Goal: Transaction & Acquisition: Purchase product/service

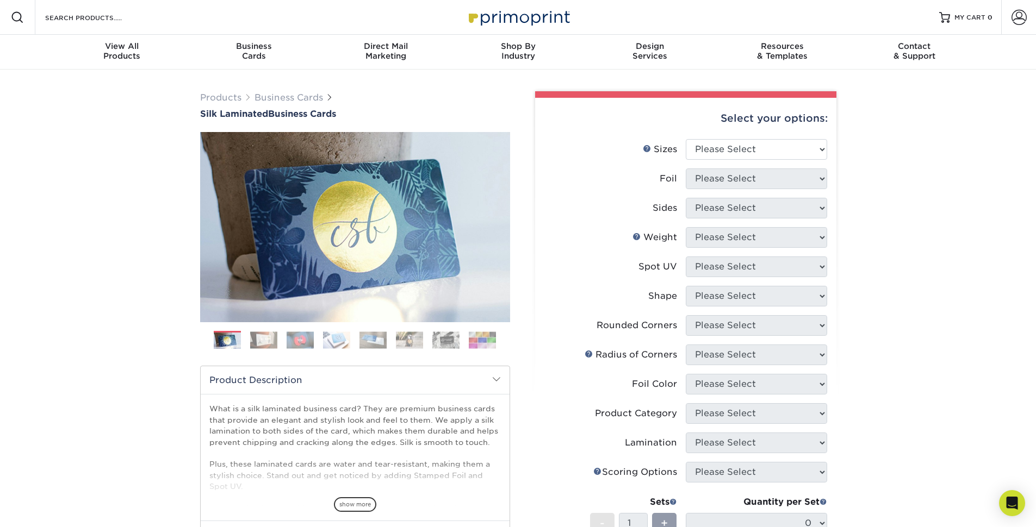
click at [265, 344] on img at bounding box center [263, 340] width 27 height 17
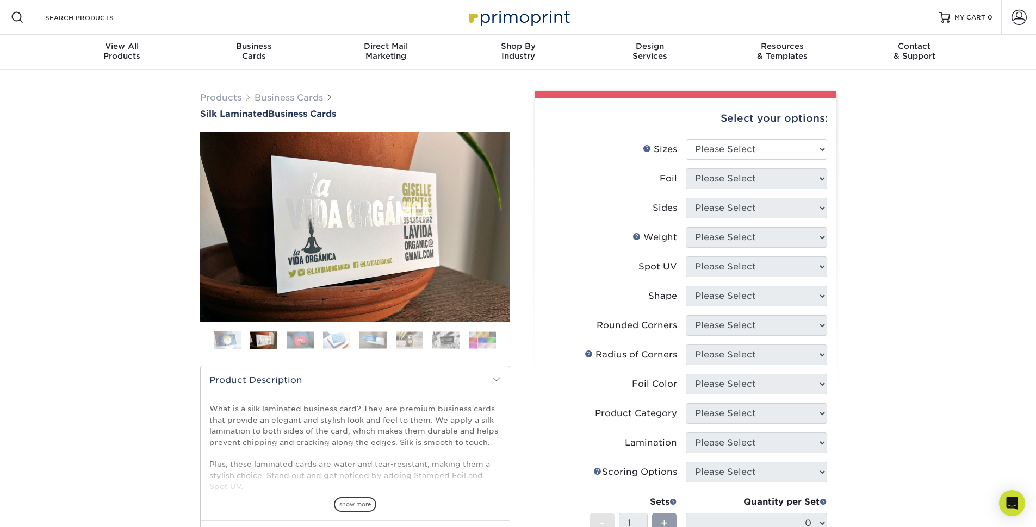
click at [292, 343] on img at bounding box center [300, 340] width 27 height 17
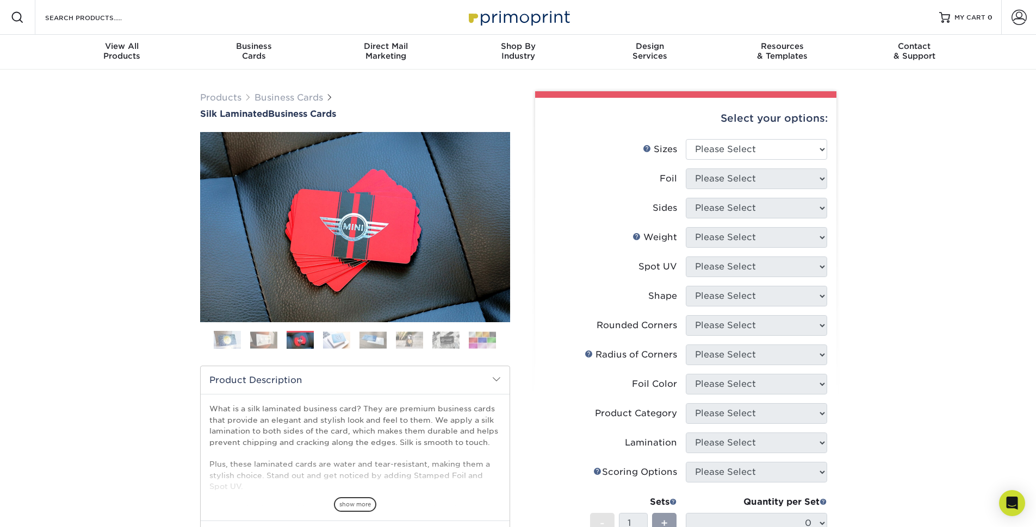
click at [326, 341] on img at bounding box center [336, 340] width 27 height 17
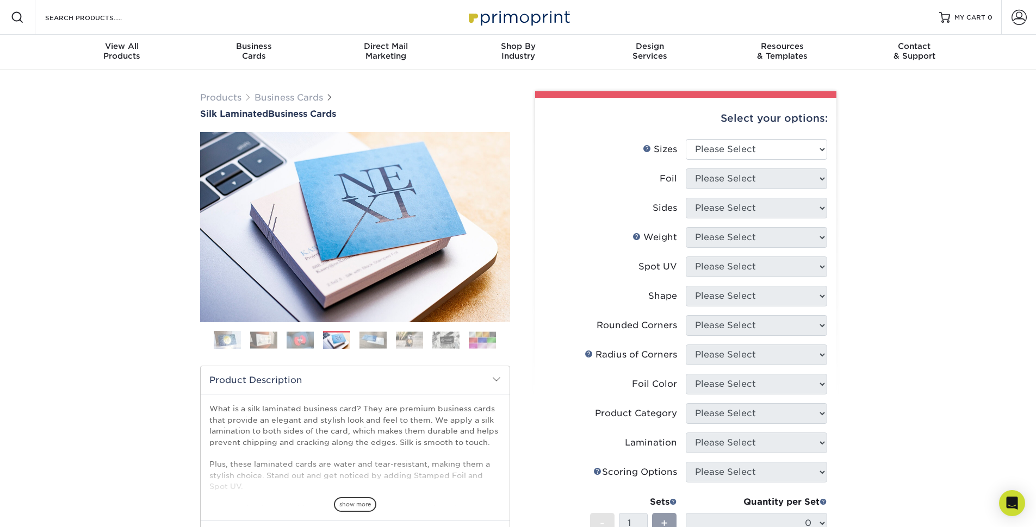
click at [299, 345] on img at bounding box center [300, 340] width 27 height 17
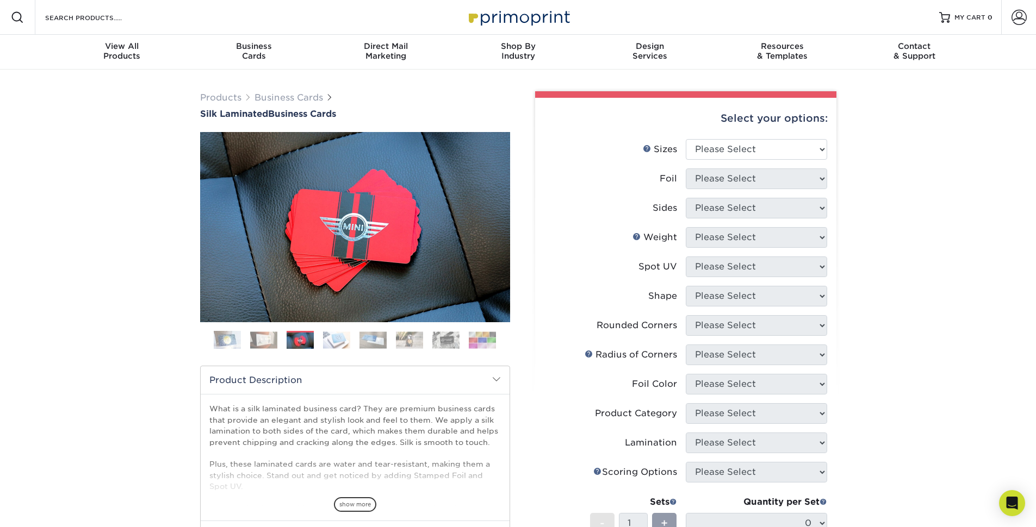
click at [367, 339] on img at bounding box center [372, 340] width 27 height 17
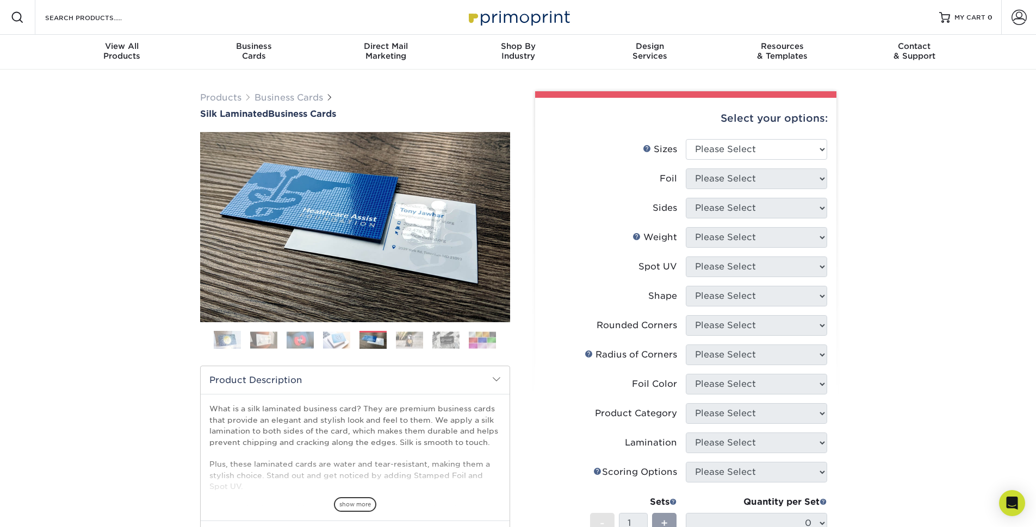
click at [406, 340] on img at bounding box center [409, 340] width 27 height 17
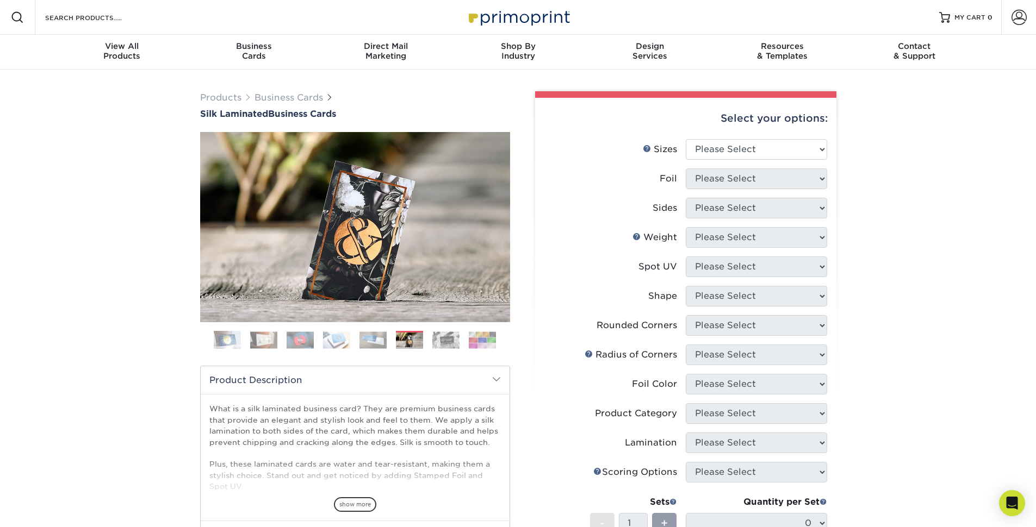
click at [440, 342] on img at bounding box center [445, 340] width 27 height 17
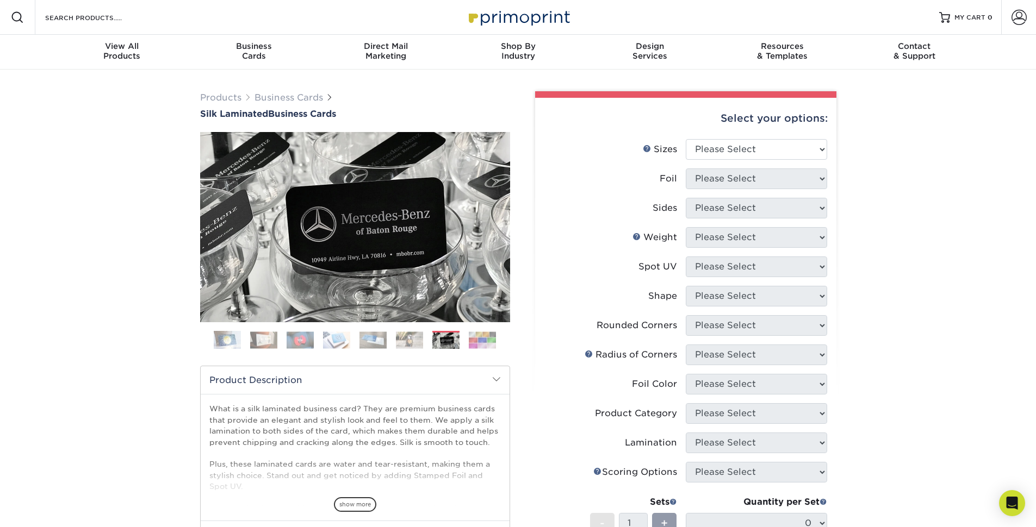
click at [493, 339] on img at bounding box center [482, 340] width 27 height 17
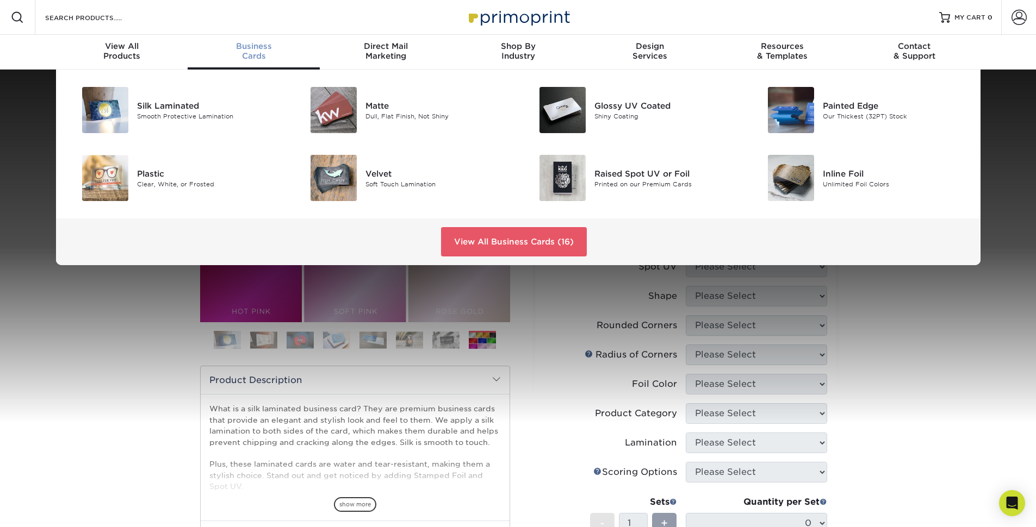
click at [259, 51] on div "Business Cards" at bounding box center [254, 51] width 132 height 20
click at [142, 174] on div "Plastic" at bounding box center [209, 173] width 144 height 12
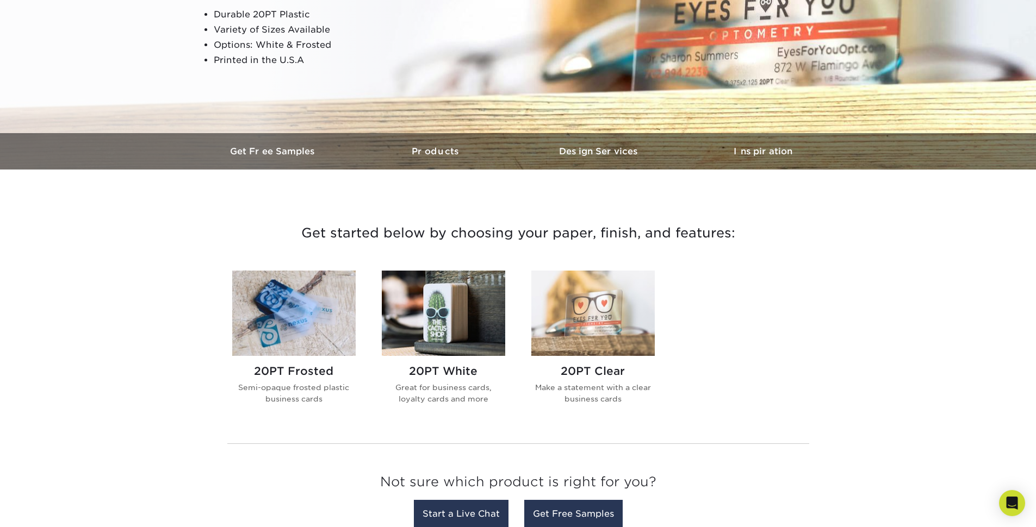
scroll to position [209, 0]
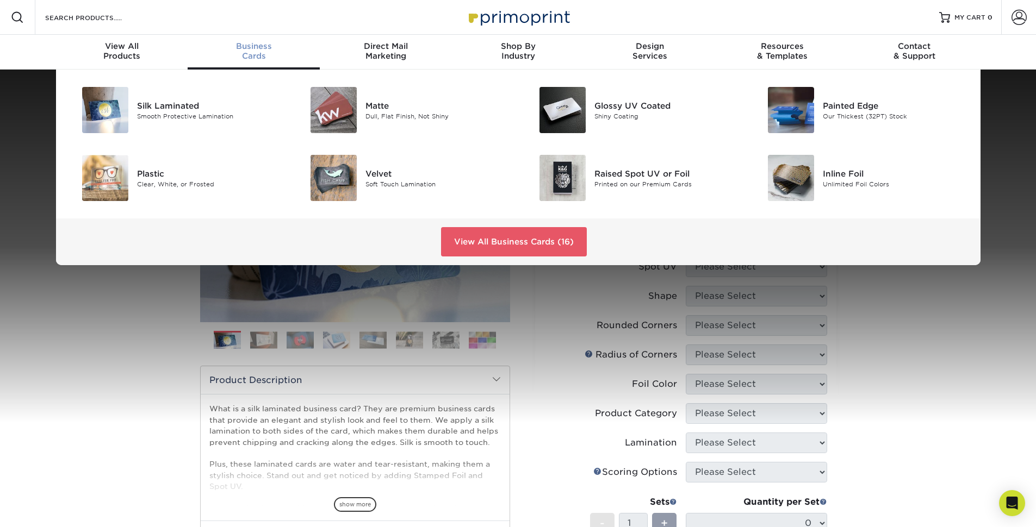
click at [253, 47] on span "Business" at bounding box center [254, 46] width 132 height 10
click at [636, 175] on div "Raised Spot UV or Foil" at bounding box center [666, 173] width 144 height 12
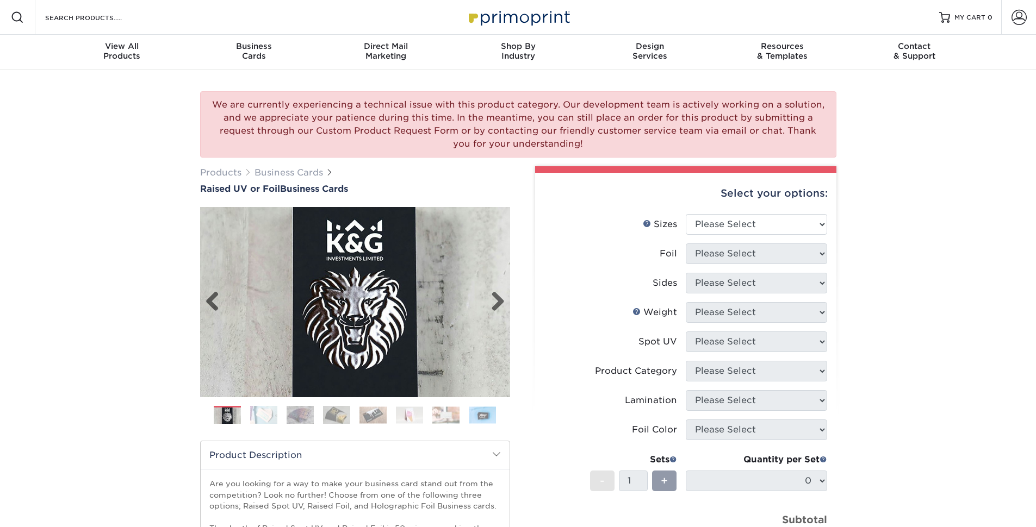
scroll to position [26, 0]
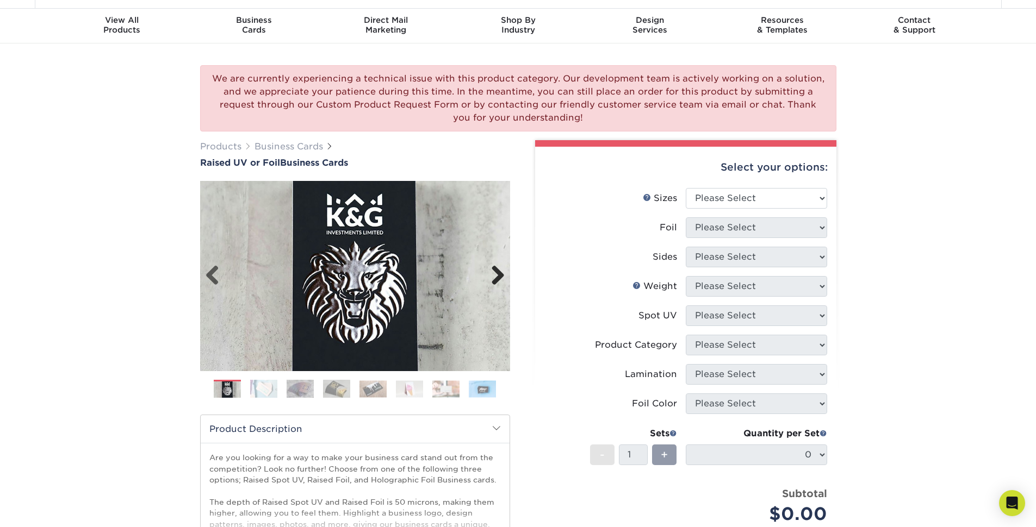
click at [496, 278] on link "Next" at bounding box center [494, 276] width 22 height 22
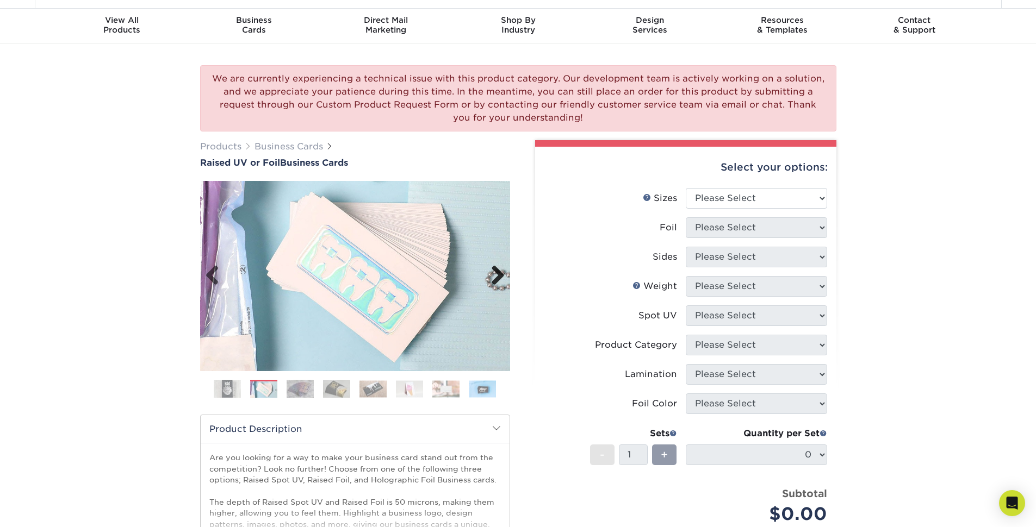
click at [496, 278] on link "Next" at bounding box center [494, 276] width 22 height 22
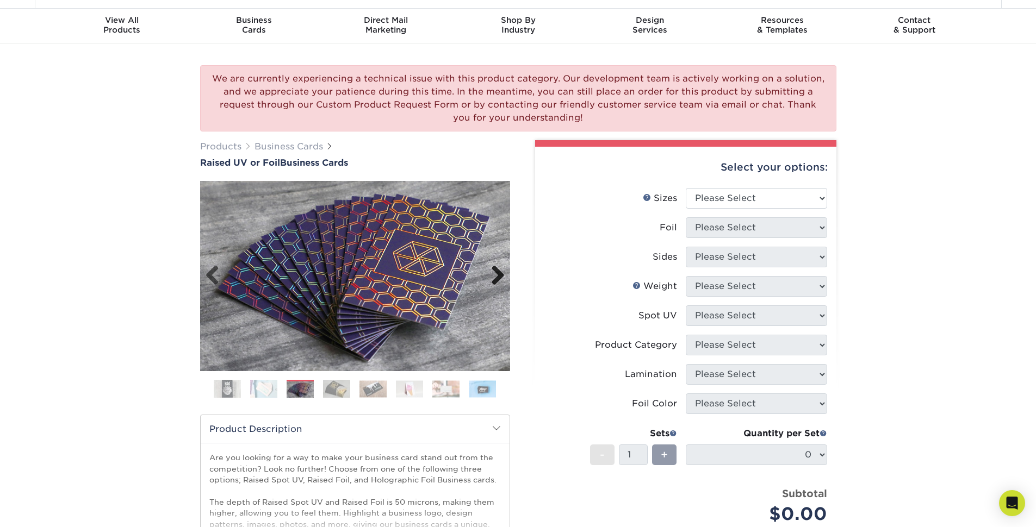
click at [496, 278] on link "Next" at bounding box center [494, 276] width 22 height 22
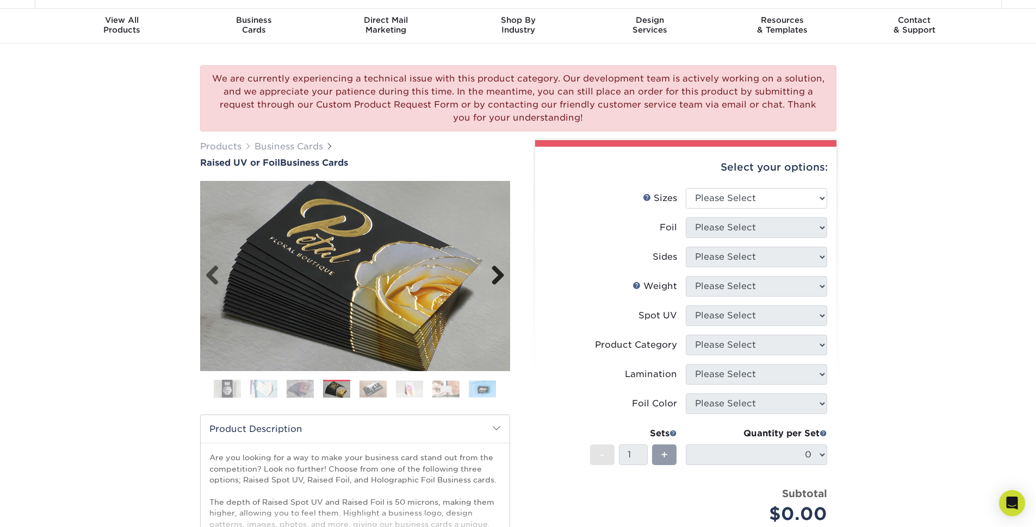
click at [495, 279] on link "Next" at bounding box center [494, 276] width 22 height 22
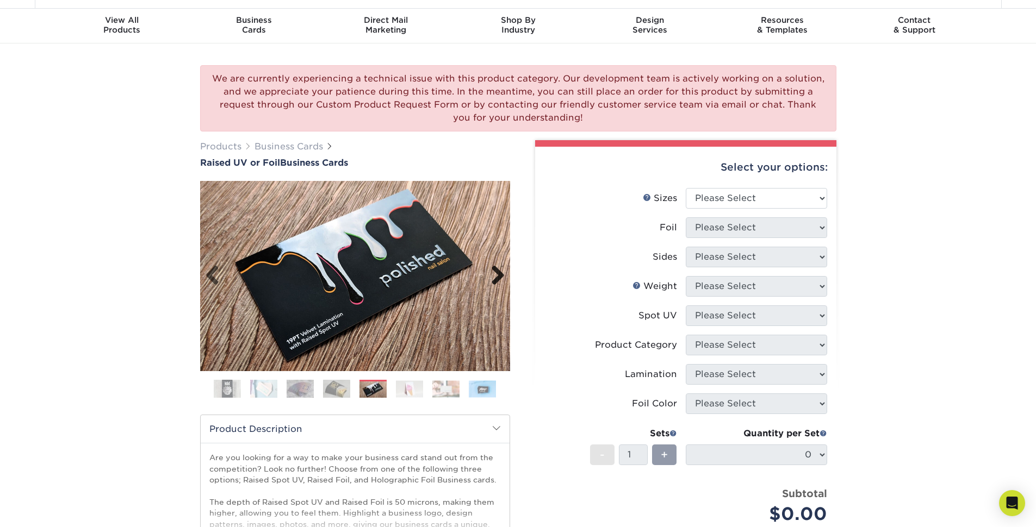
click at [499, 275] on link "Next" at bounding box center [494, 276] width 22 height 22
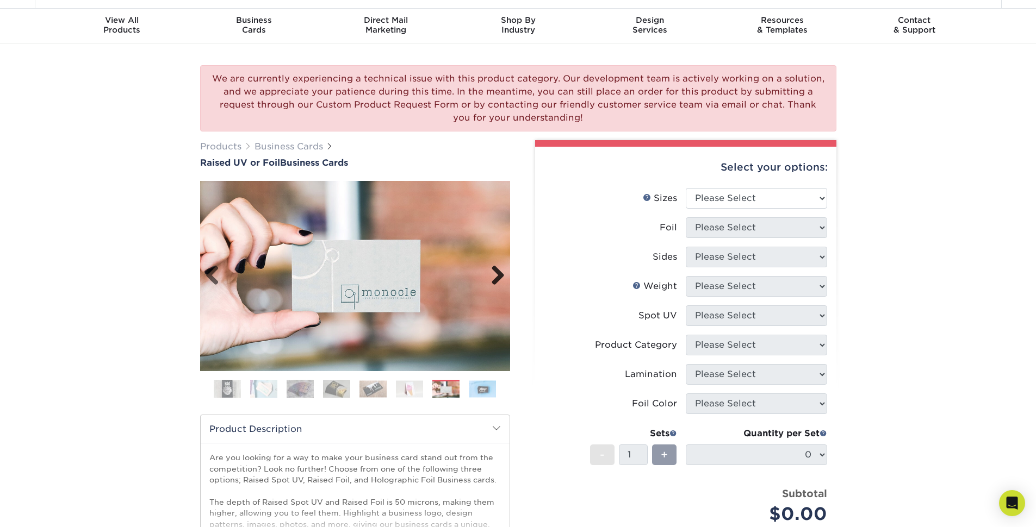
click at [499, 275] on link "Next" at bounding box center [494, 276] width 22 height 22
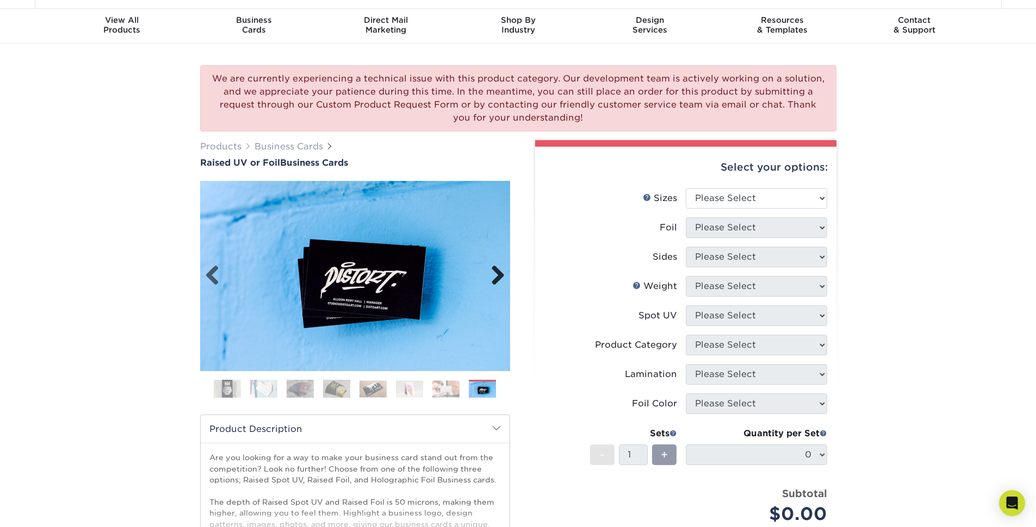
click at [500, 275] on link "Next" at bounding box center [494, 276] width 22 height 22
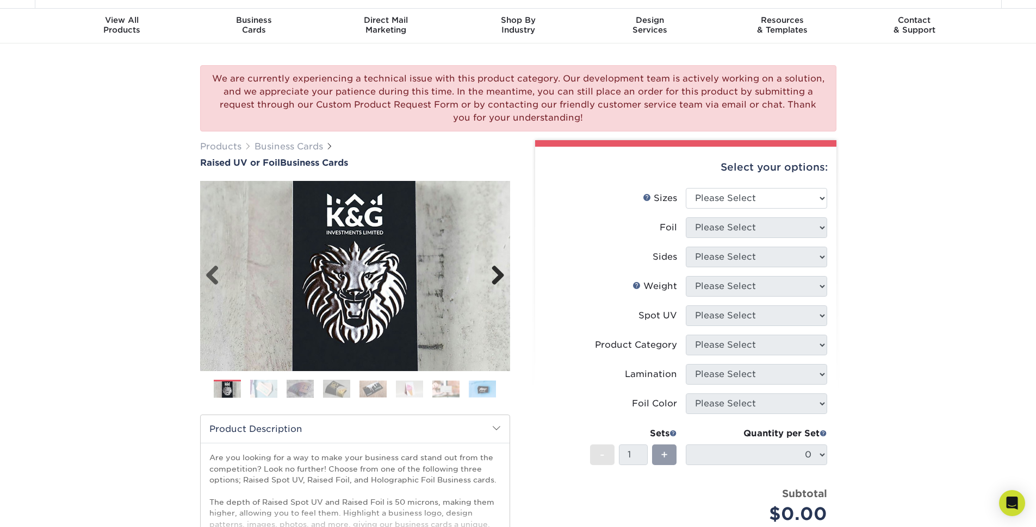
click at [500, 275] on link "Next" at bounding box center [494, 276] width 22 height 22
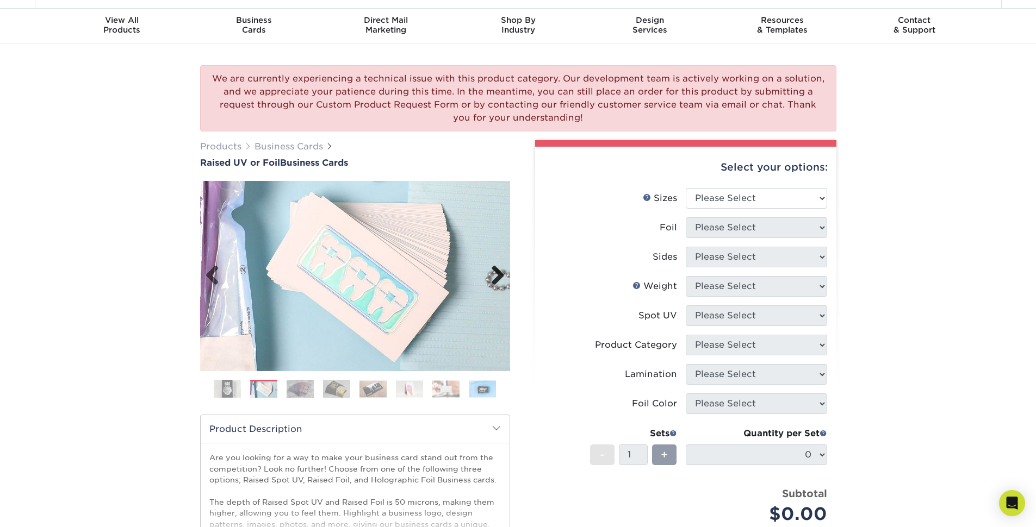
click at [500, 275] on link "Next" at bounding box center [494, 276] width 22 height 22
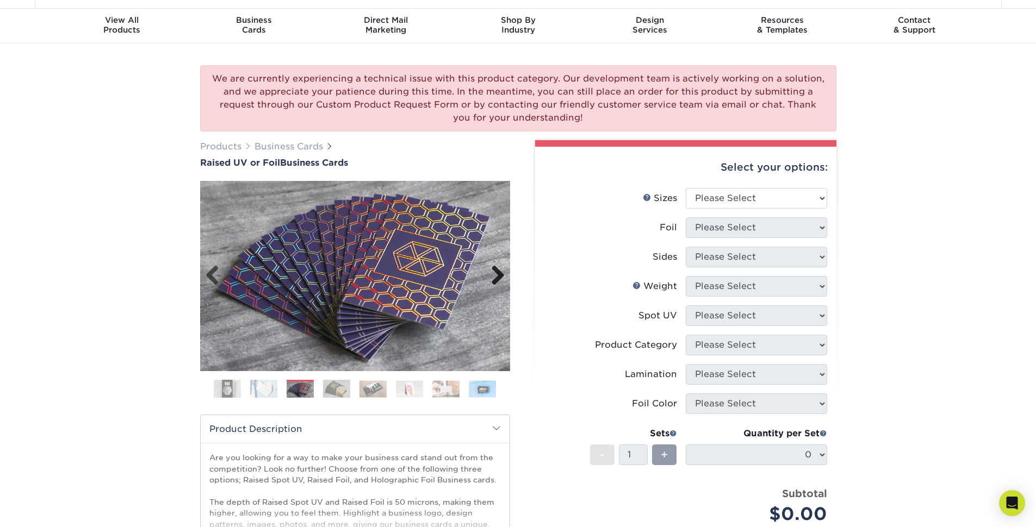
click at [500, 275] on link "Next" at bounding box center [494, 276] width 22 height 22
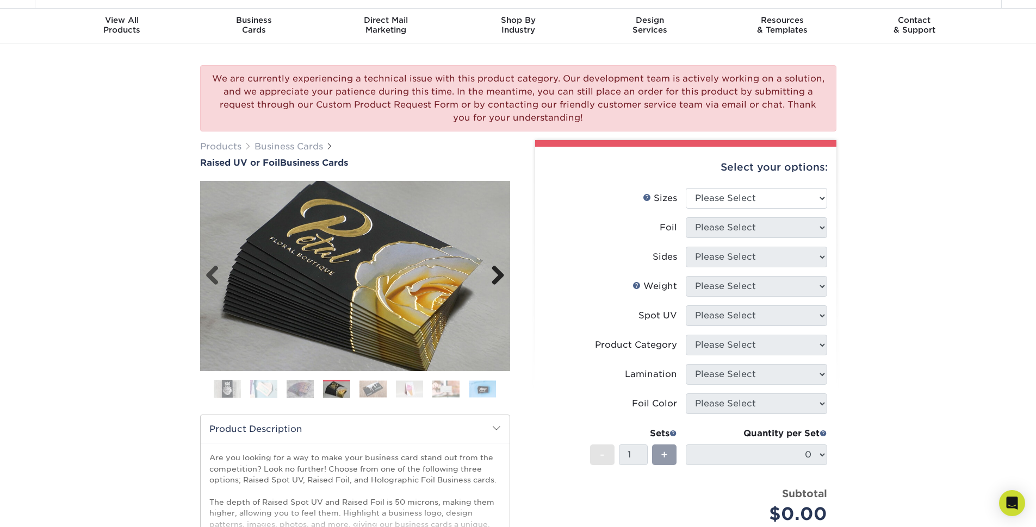
click at [500, 276] on link "Next" at bounding box center [494, 276] width 22 height 22
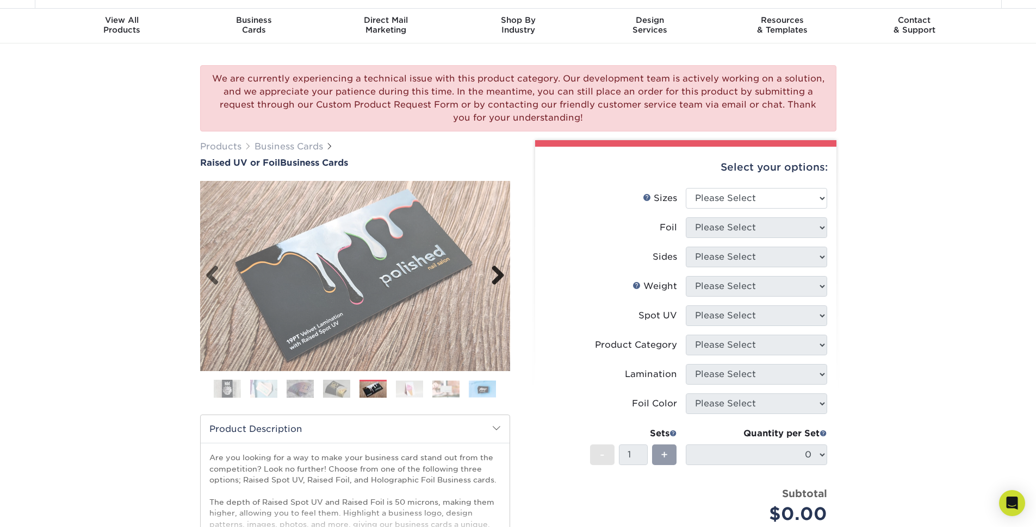
click at [500, 276] on link "Next" at bounding box center [494, 276] width 22 height 22
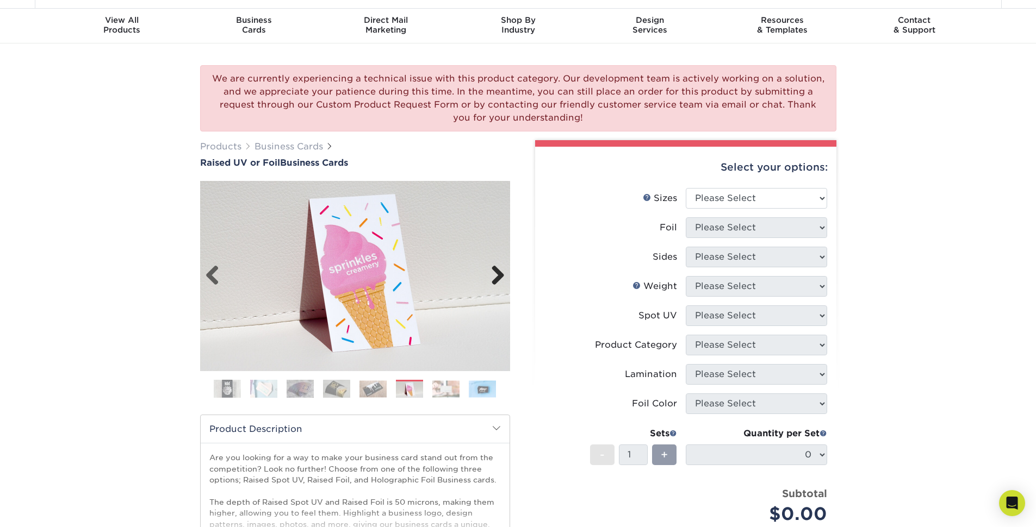
click at [500, 276] on link "Next" at bounding box center [494, 276] width 22 height 22
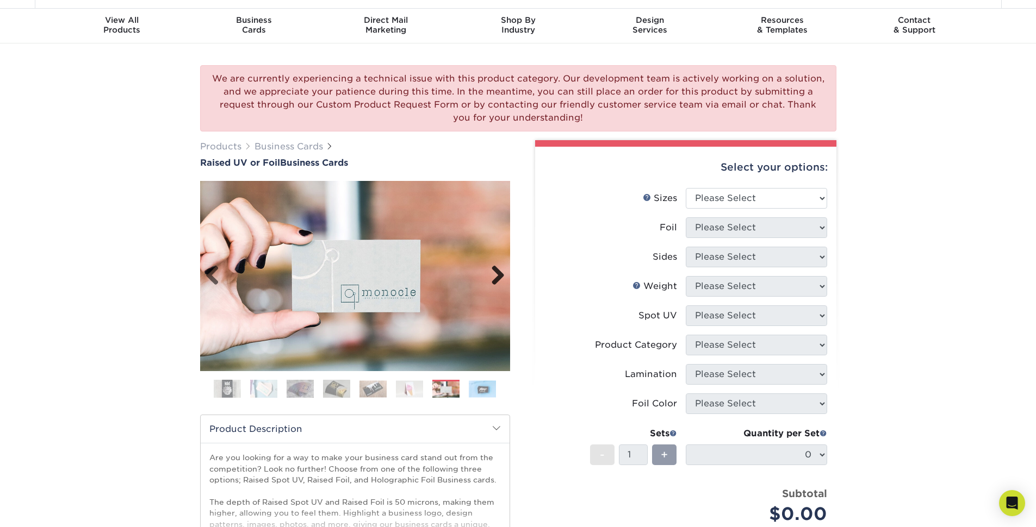
click at [500, 273] on link "Next" at bounding box center [494, 276] width 22 height 22
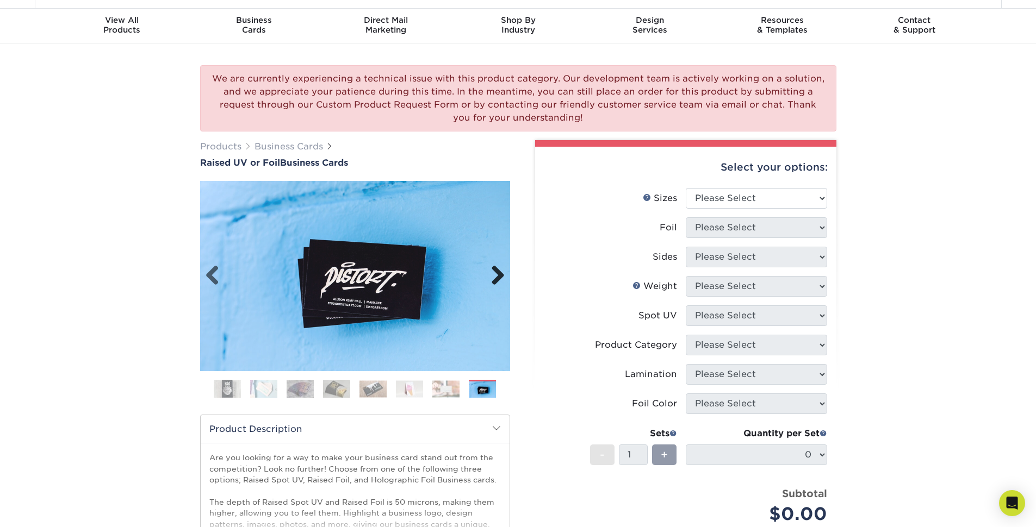
click at [500, 274] on link "Next" at bounding box center [494, 276] width 22 height 22
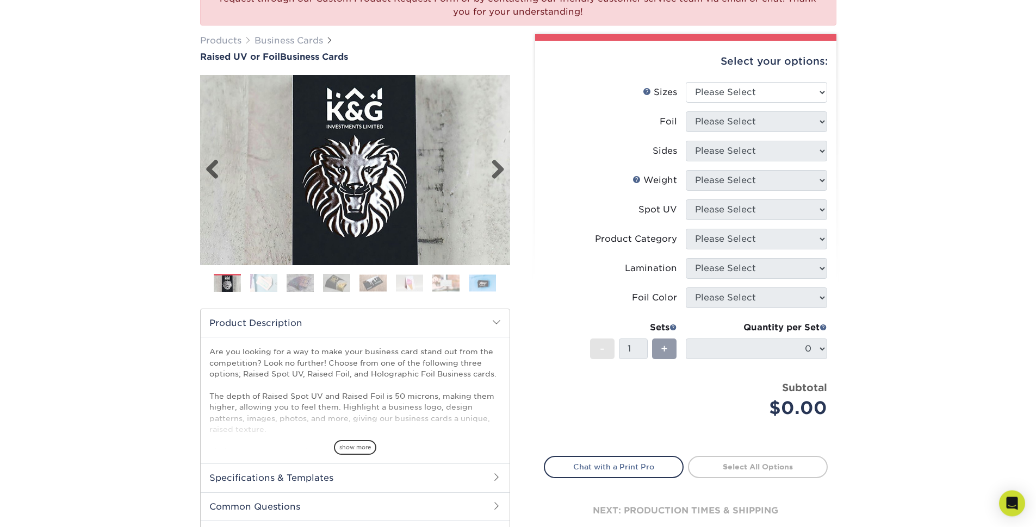
scroll to position [165, 0]
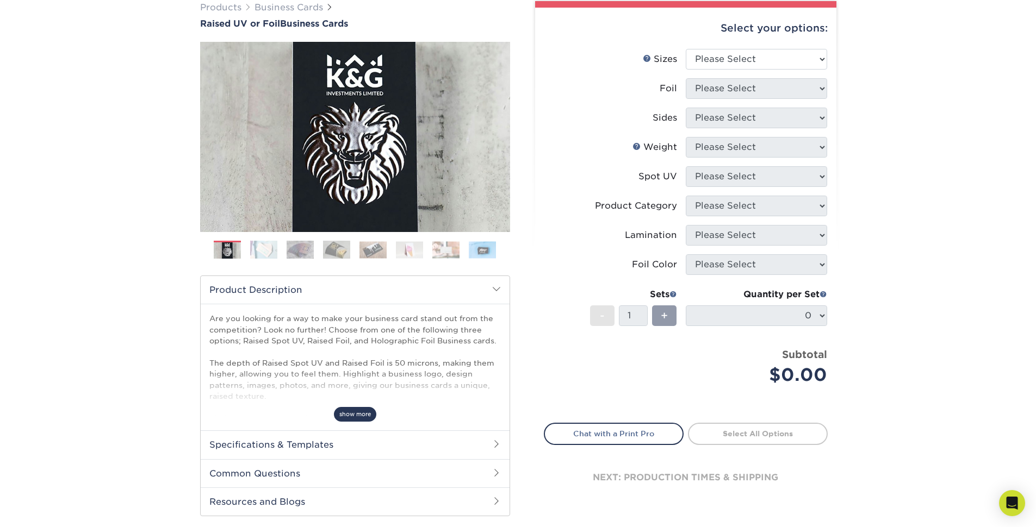
click at [351, 413] on span "show more" at bounding box center [355, 414] width 42 height 15
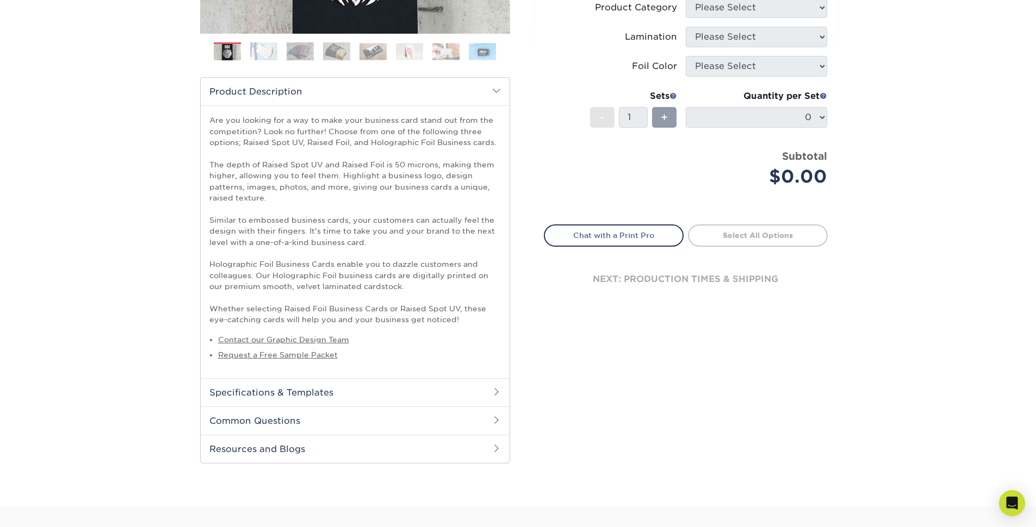
scroll to position [374, 0]
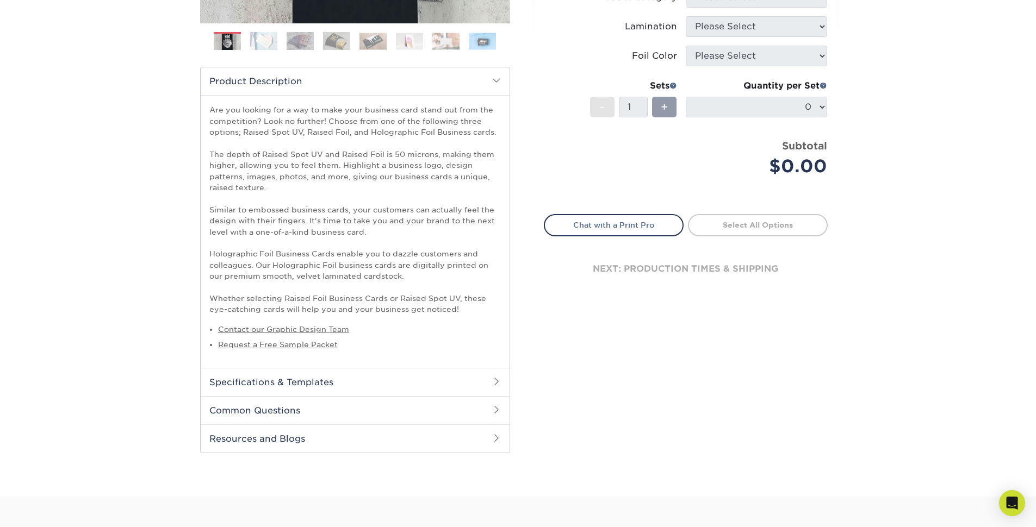
click at [301, 384] on h2 "Specifications & Templates" at bounding box center [355, 382] width 309 height 28
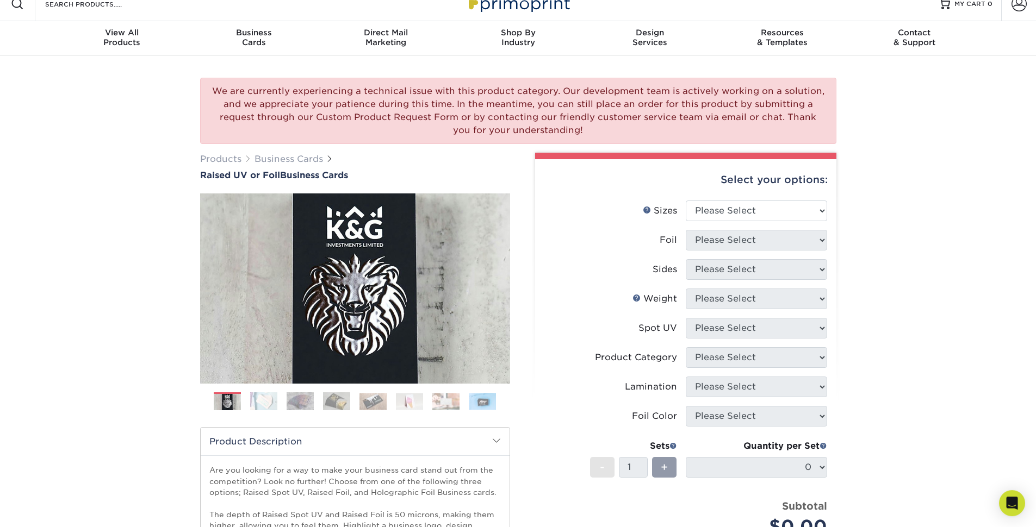
scroll to position [26, 0]
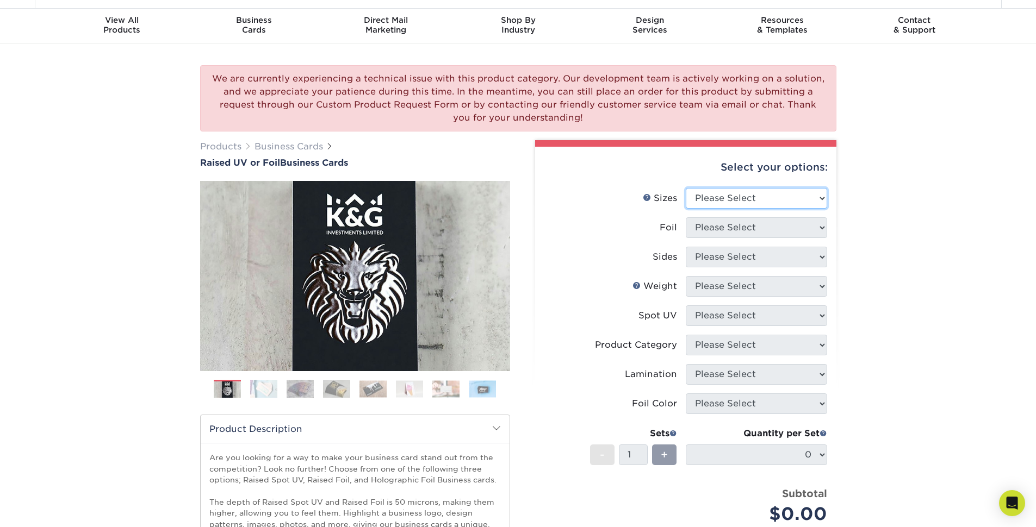
select select "2.00x3.50"
click option "2" x 3.5" - Standard" at bounding box center [0, 0] width 0 height 0
select select "1"
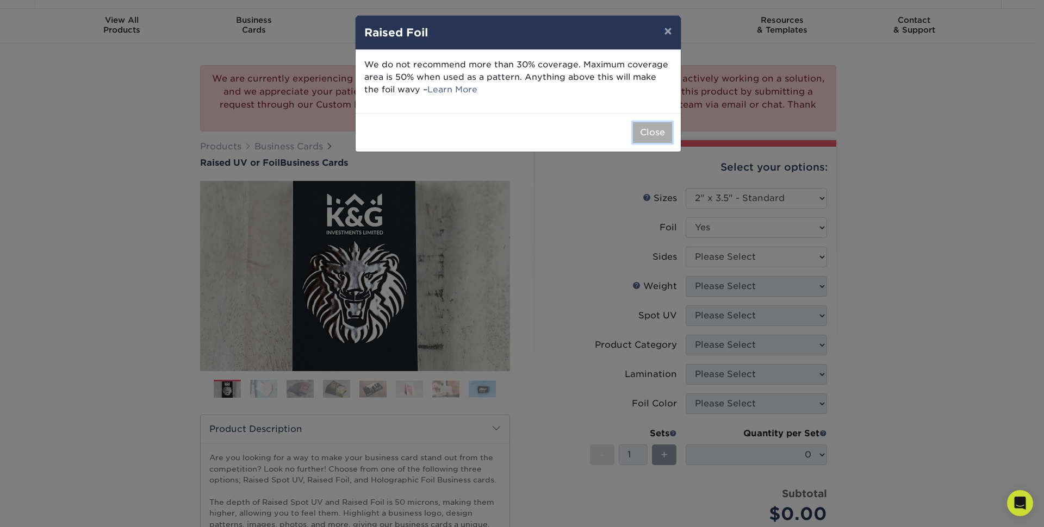
click at [646, 130] on button "Close" at bounding box center [652, 132] width 39 height 21
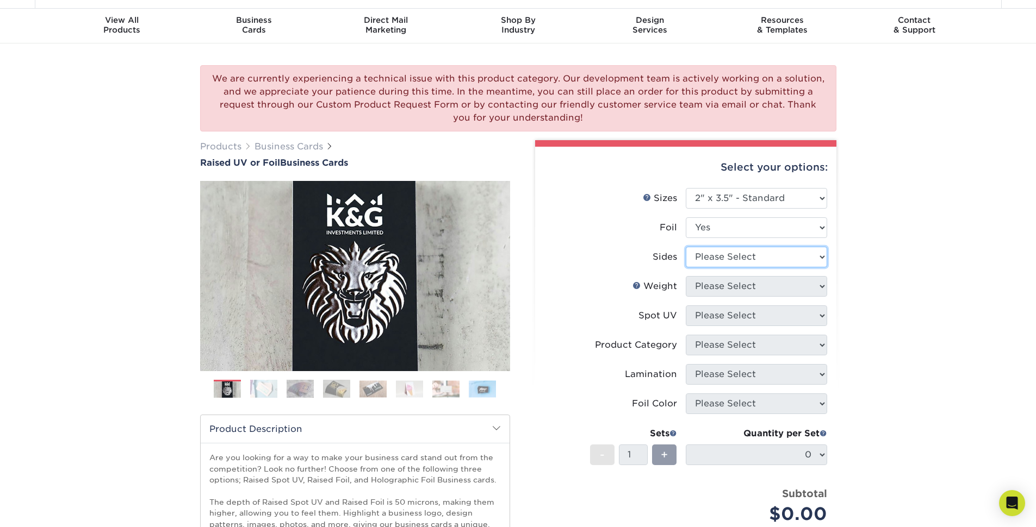
select select "a75ac2f1-9911-48d6-841d-245b5ac08f27"
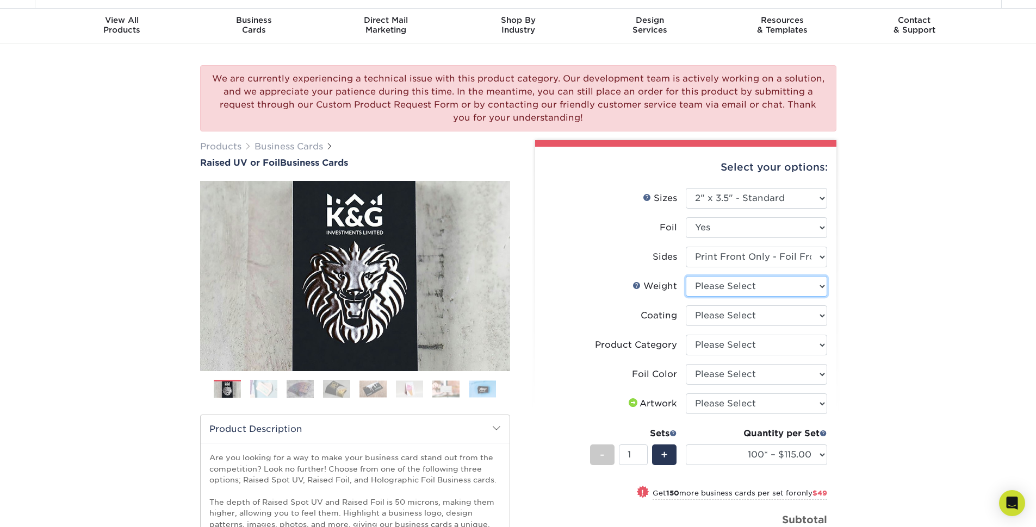
select select "16PT"
select select "3b5148f1-0588-4f88-a218-97bcfdce65c1"
click option "Business Cards" at bounding box center [0, 0] width 0 height 0
select select "acffa4a5-22f9-4585-ba3f-0adaa54b8c85"
click option "Gold Foil" at bounding box center [0, 0] width 0 height 0
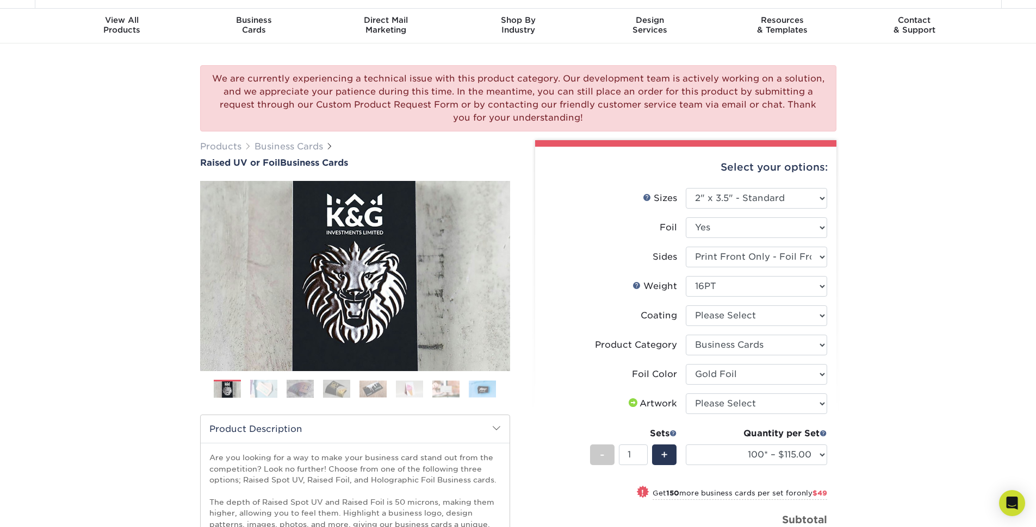
select select "upload"
click option "I will upload files" at bounding box center [0, 0] width 0 height 0
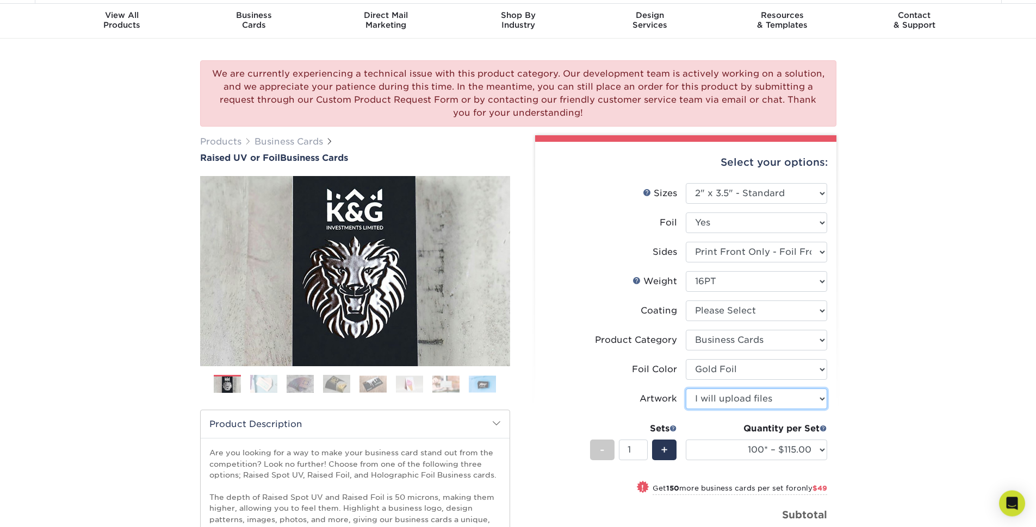
scroll to position [35, 0]
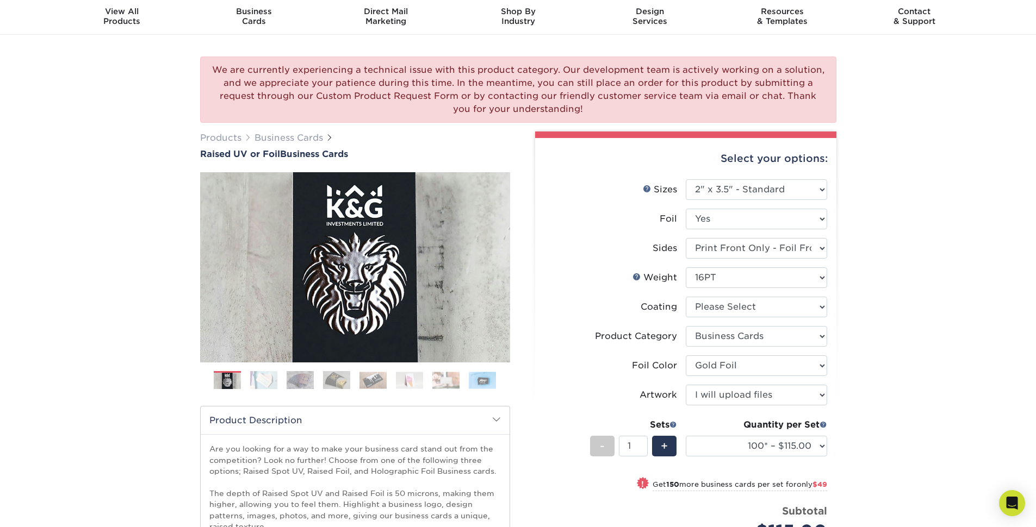
click at [335, 384] on img at bounding box center [336, 380] width 27 height 19
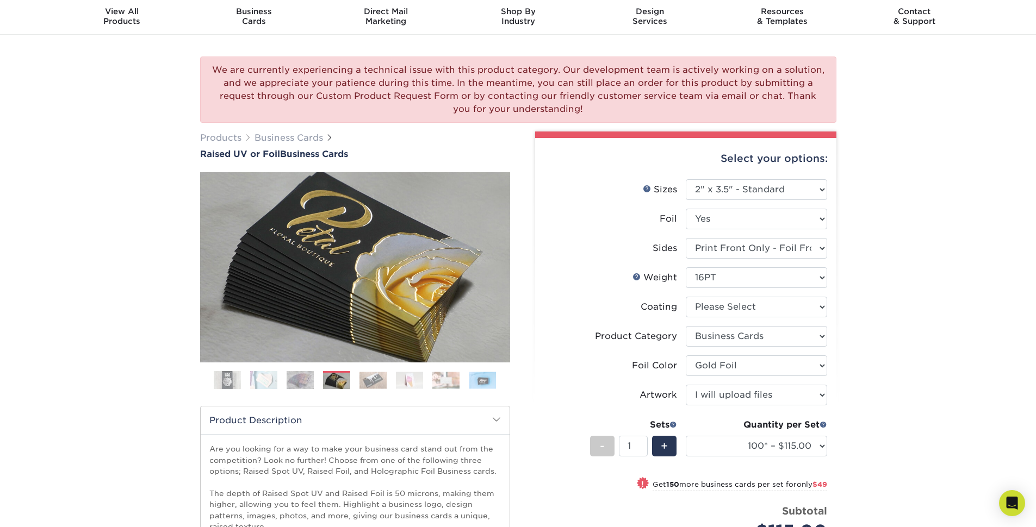
click at [382, 383] on img at bounding box center [372, 380] width 27 height 17
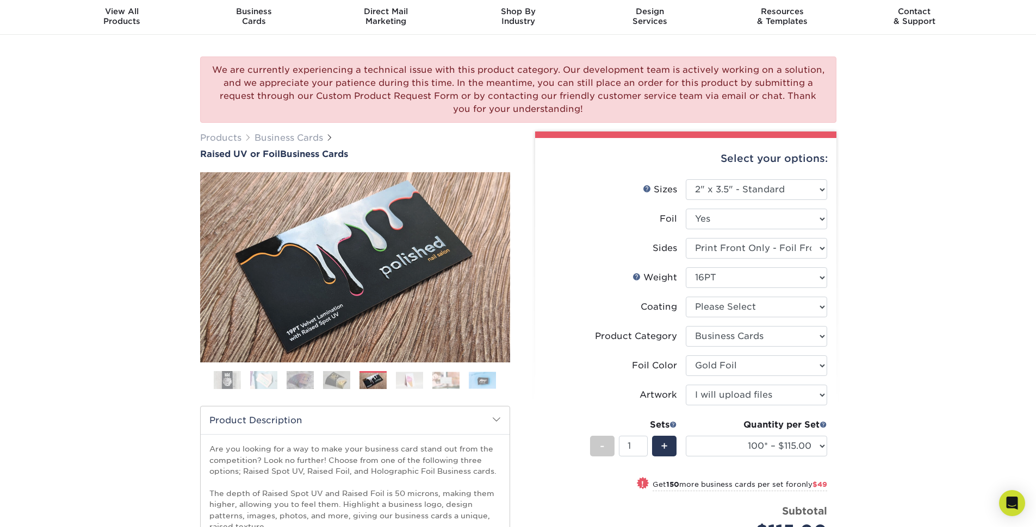
click at [415, 379] on img at bounding box center [409, 380] width 27 height 17
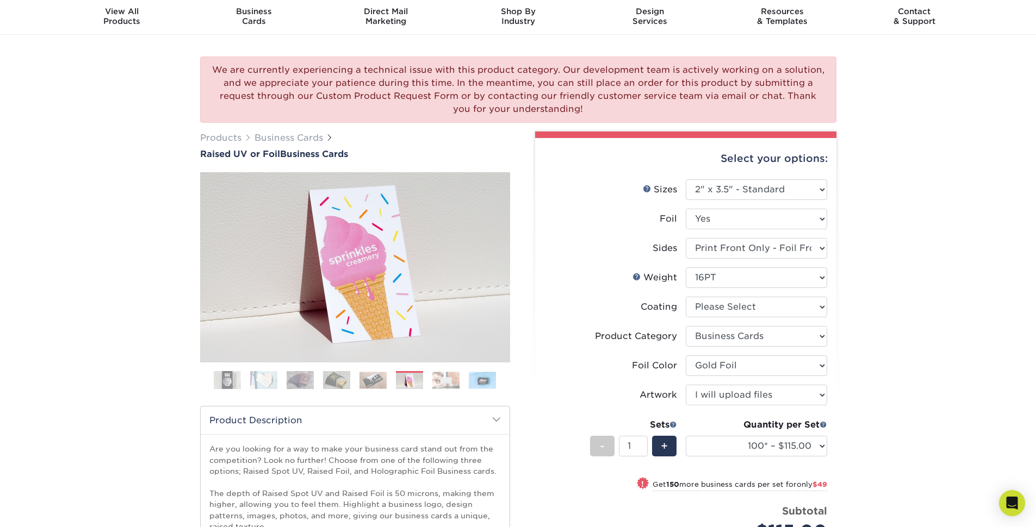
click at [453, 384] on img at bounding box center [445, 380] width 27 height 17
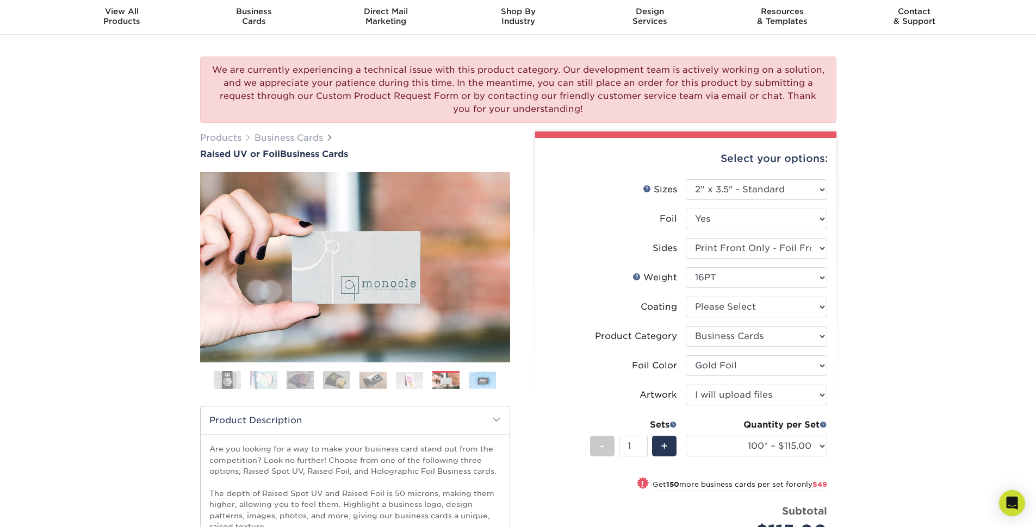
click at [480, 384] on img at bounding box center [482, 380] width 27 height 17
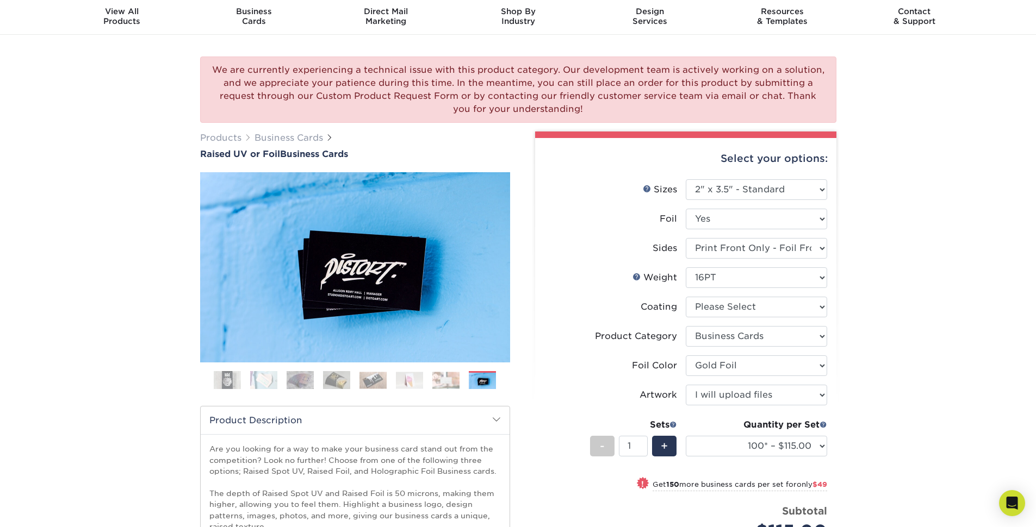
drag, startPoint x: 272, startPoint y: 383, endPoint x: 265, endPoint y: 381, distance: 7.3
click at [272, 383] on img at bounding box center [263, 380] width 27 height 19
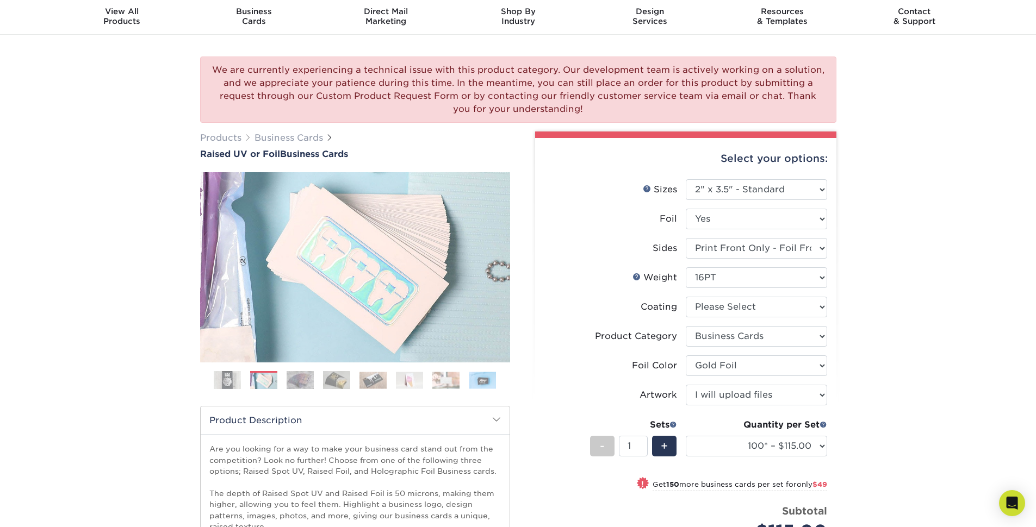
click at [231, 382] on img at bounding box center [227, 380] width 27 height 27
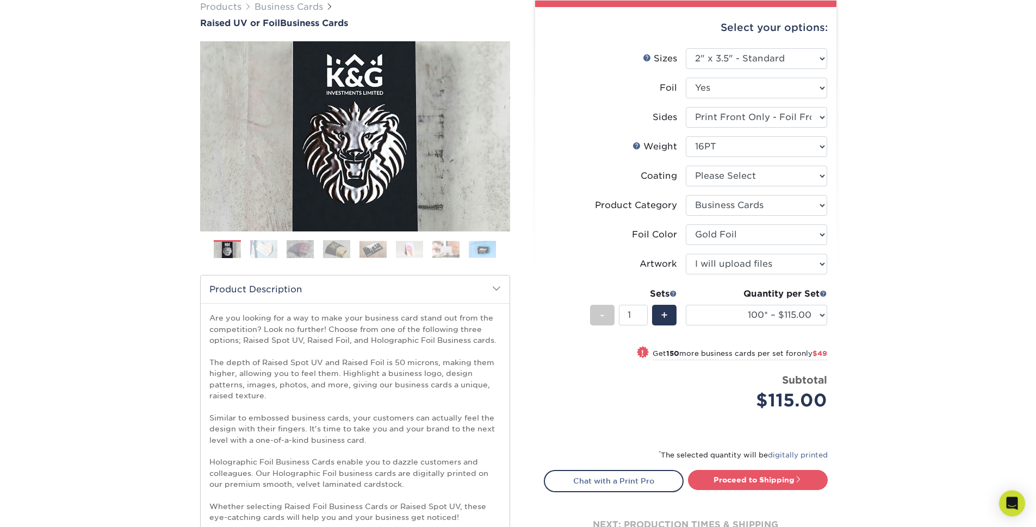
scroll to position [113, 0]
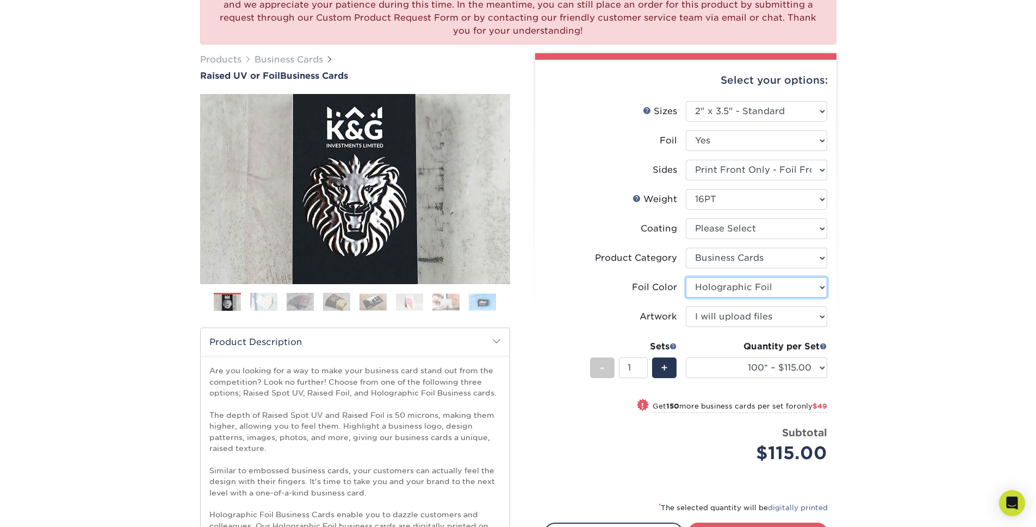
click option "Holographic Foil" at bounding box center [0, 0] width 0 height 0
select select "acffa4a5-22f9-4585-ba3f-0adaa54b8c85"
click option "Gold Foil" at bounding box center [0, 0] width 0 height 0
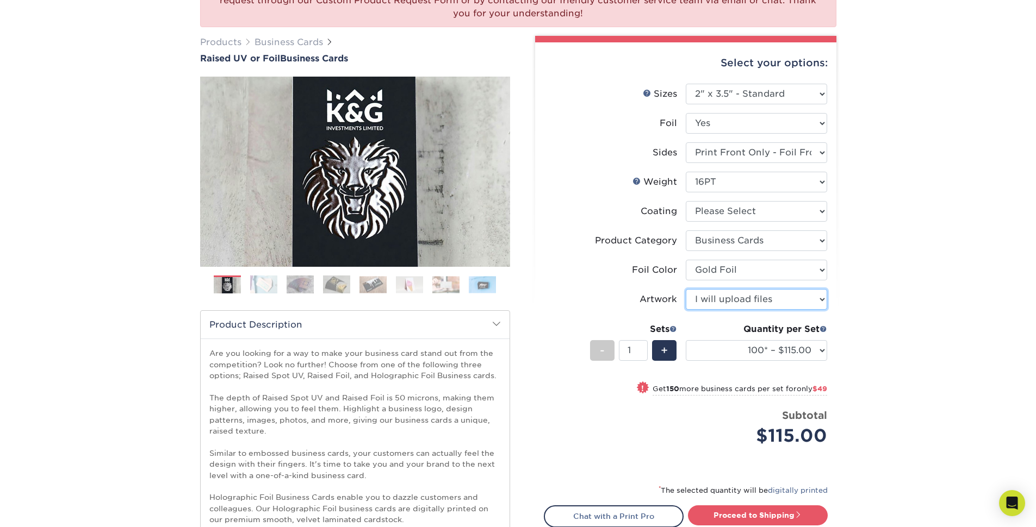
scroll to position [157, 0]
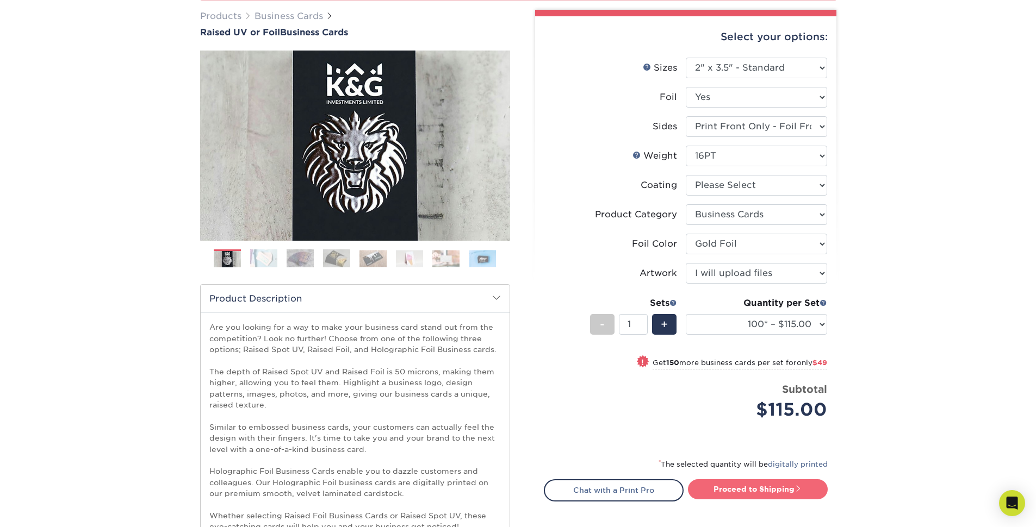
click at [735, 487] on link "Proceed to Shipping" at bounding box center [758, 490] width 140 height 20
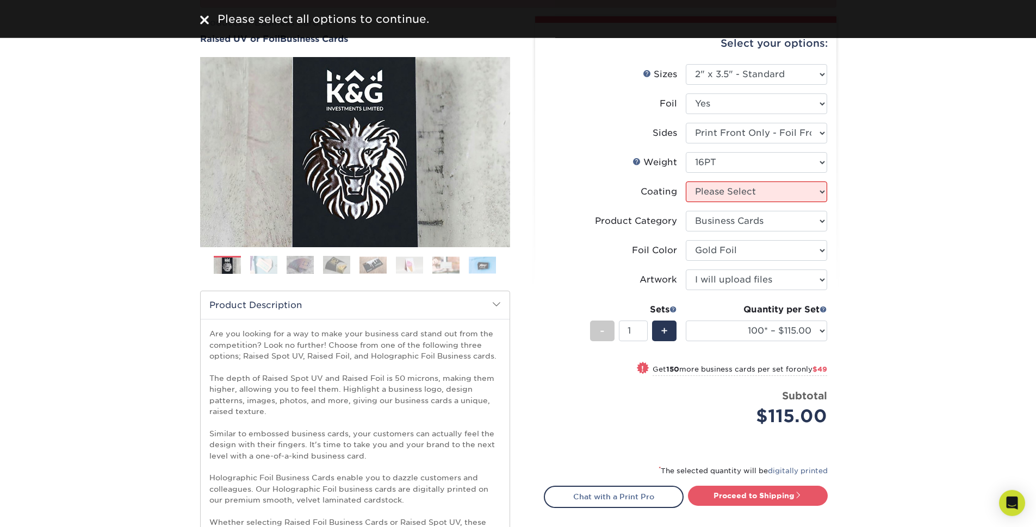
scroll to position [139, 0]
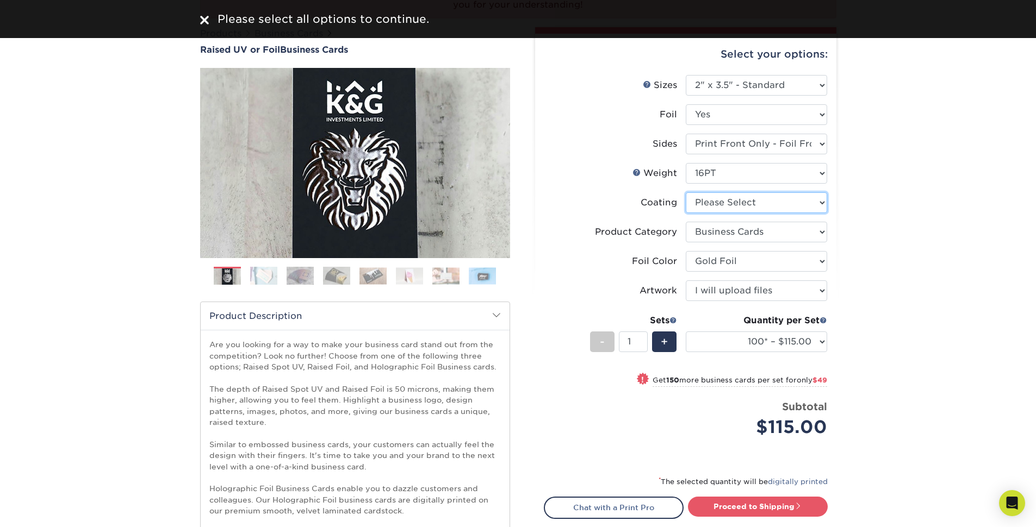
select select "3e7618de-abca-4bda-9f97-8b9129e913d8"
select select "-1"
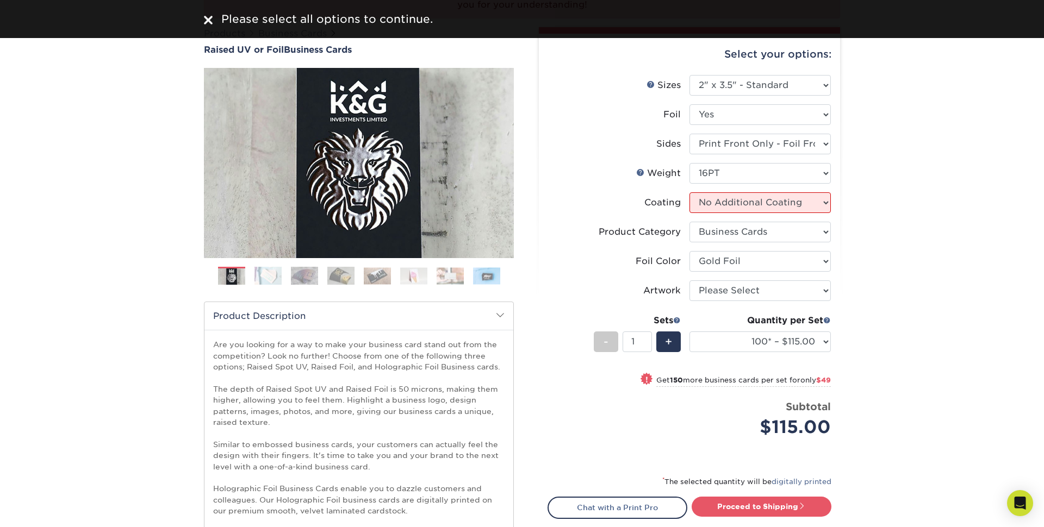
select select "-1"
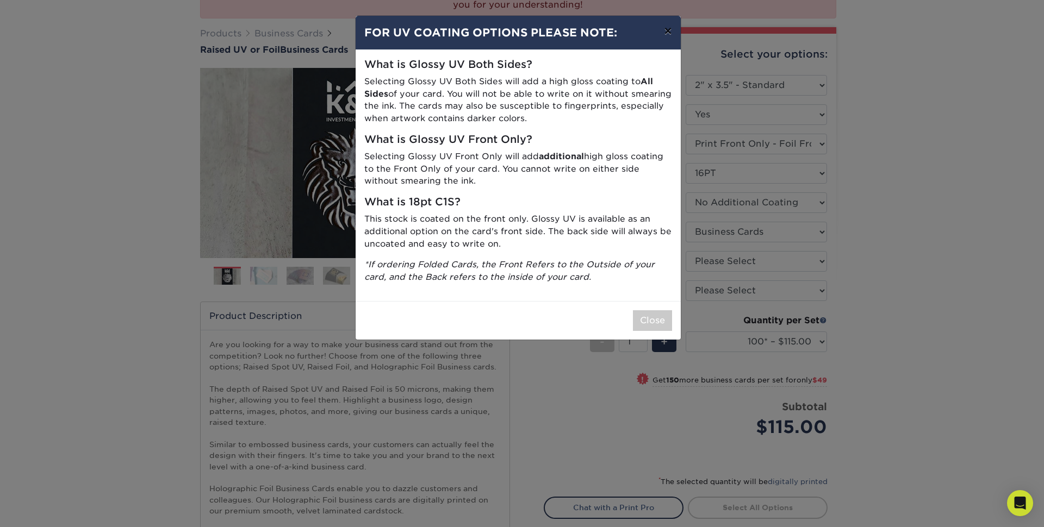
click at [663, 34] on button "×" at bounding box center [667, 31] width 25 height 30
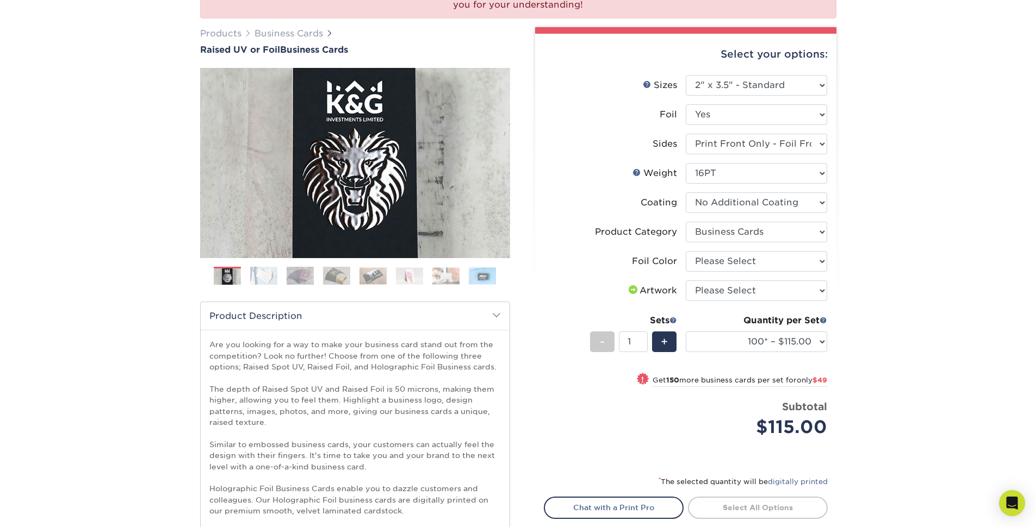
click at [251, 277] on img at bounding box center [263, 275] width 27 height 19
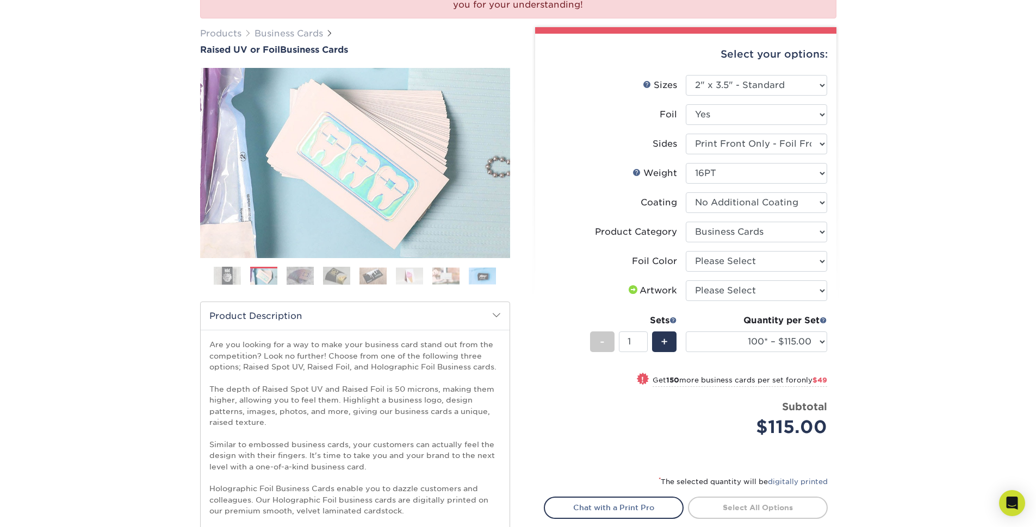
click at [296, 282] on img at bounding box center [300, 275] width 27 height 19
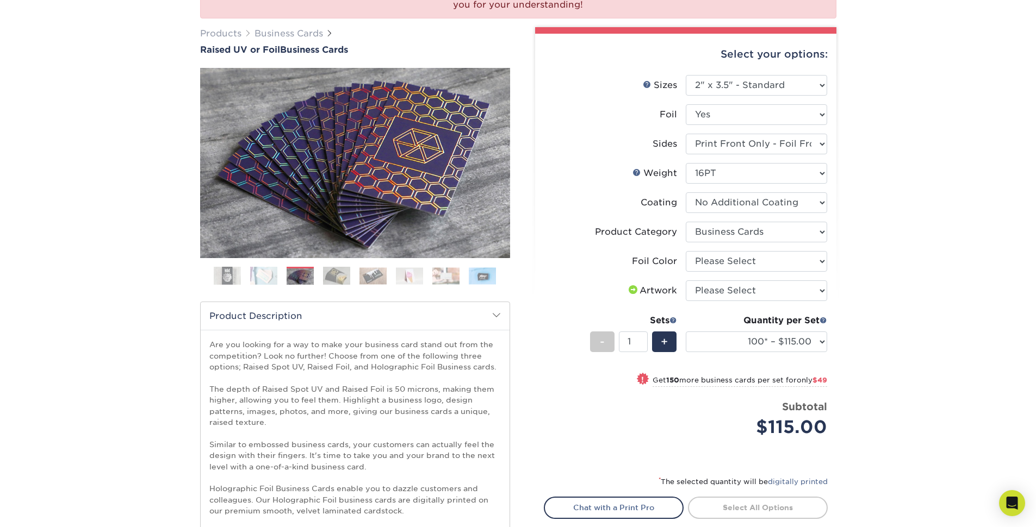
click at [345, 278] on img at bounding box center [336, 275] width 27 height 19
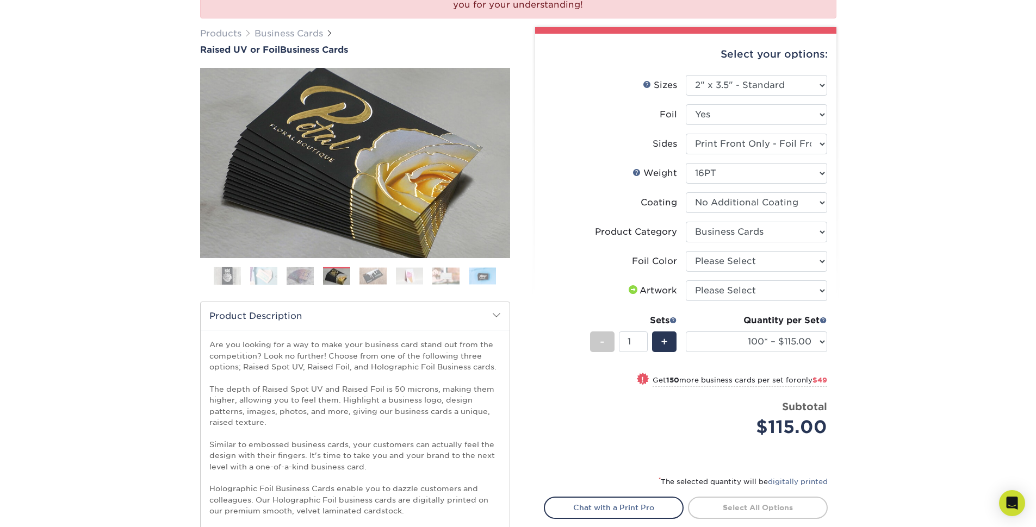
click at [382, 277] on img at bounding box center [372, 276] width 27 height 17
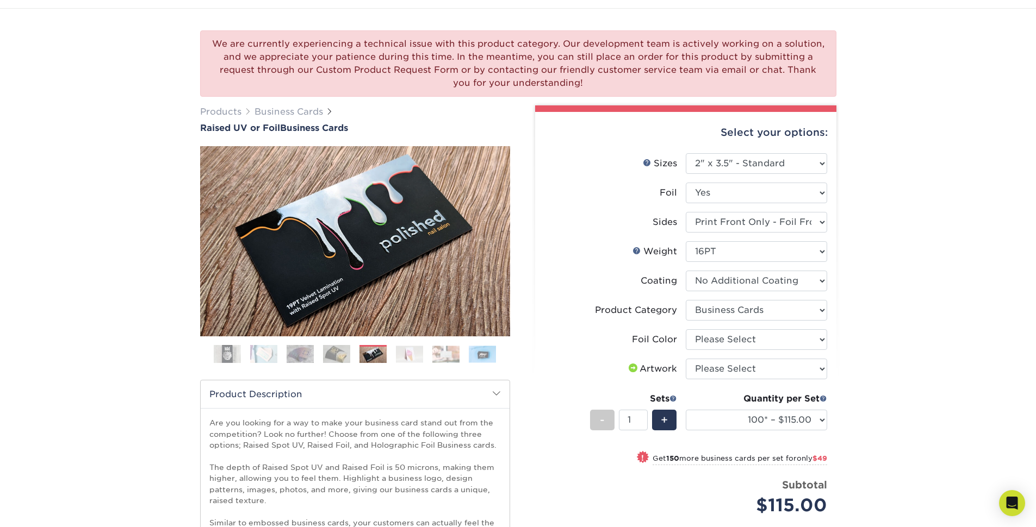
scroll to position [0, 0]
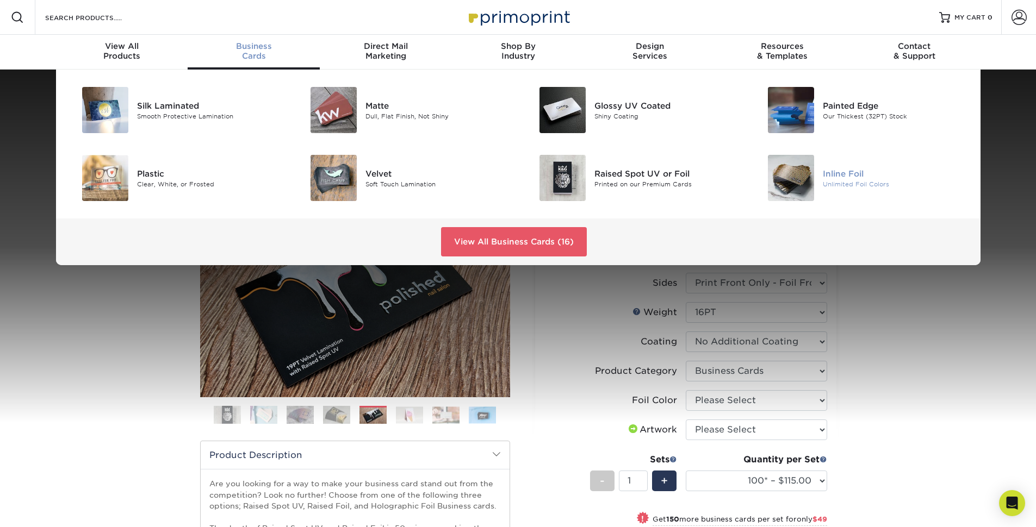
click at [832, 178] on div "Inline Foil" at bounding box center [895, 173] width 144 height 12
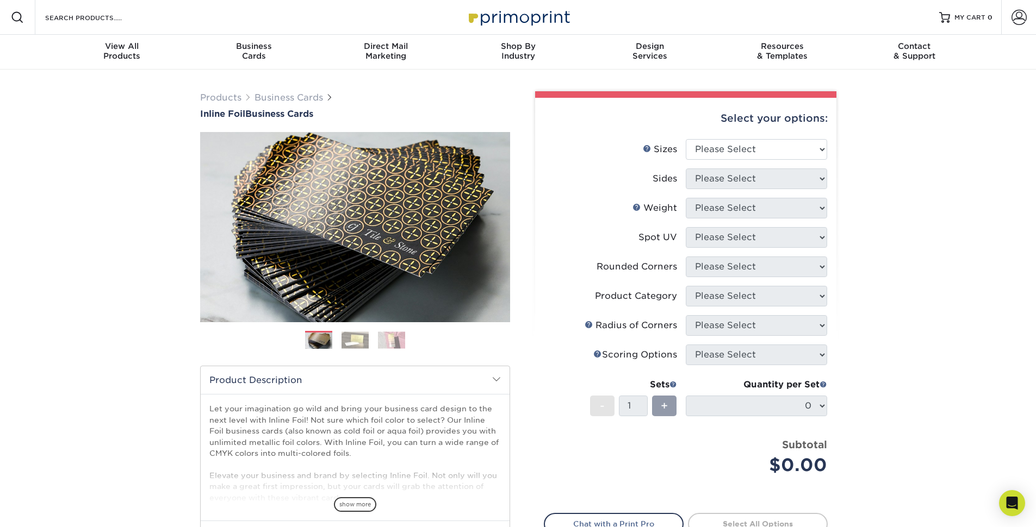
click at [346, 349] on li at bounding box center [354, 340] width 27 height 18
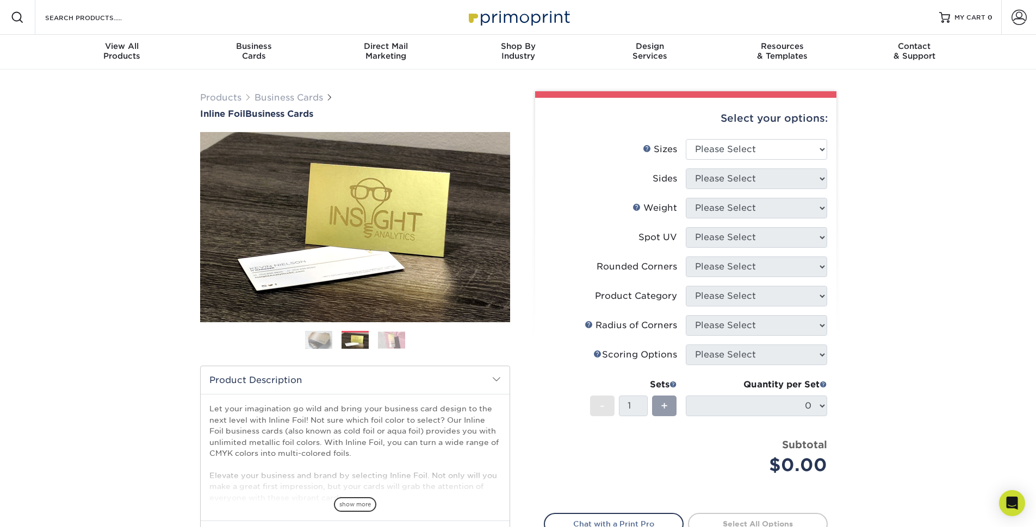
click at [394, 339] on img at bounding box center [391, 340] width 27 height 17
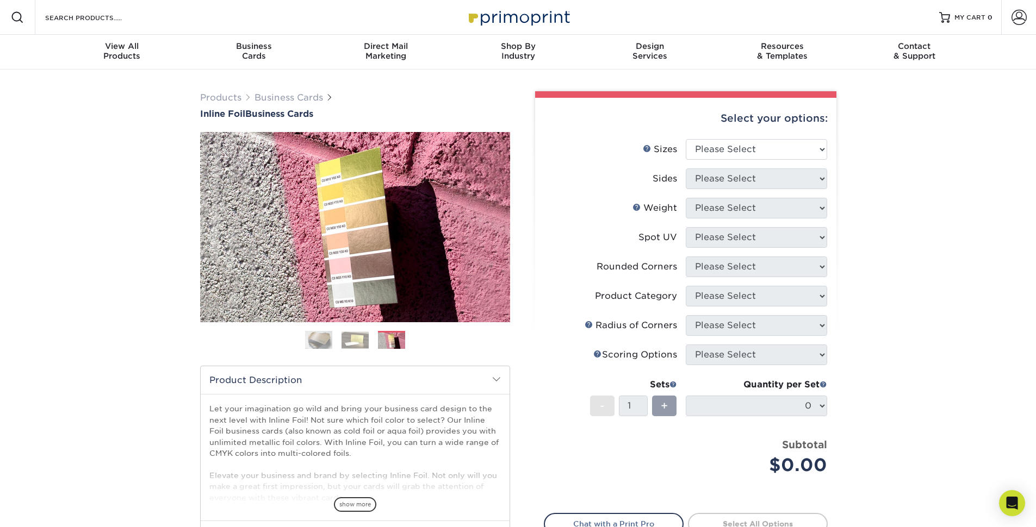
click at [313, 342] on img at bounding box center [318, 340] width 27 height 27
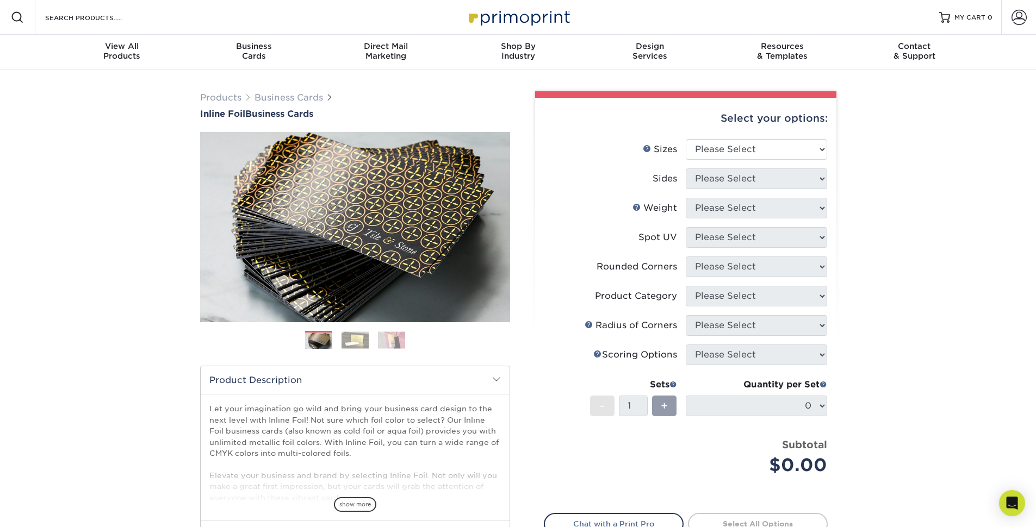
click at [351, 342] on img at bounding box center [354, 340] width 27 height 17
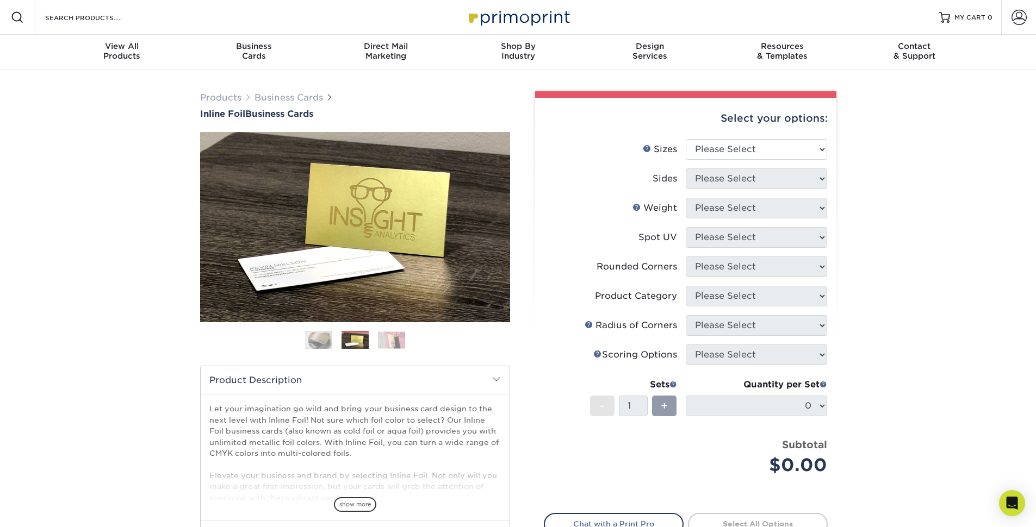
click at [395, 341] on img at bounding box center [391, 340] width 27 height 17
